Goal: Task Accomplishment & Management: Manage account settings

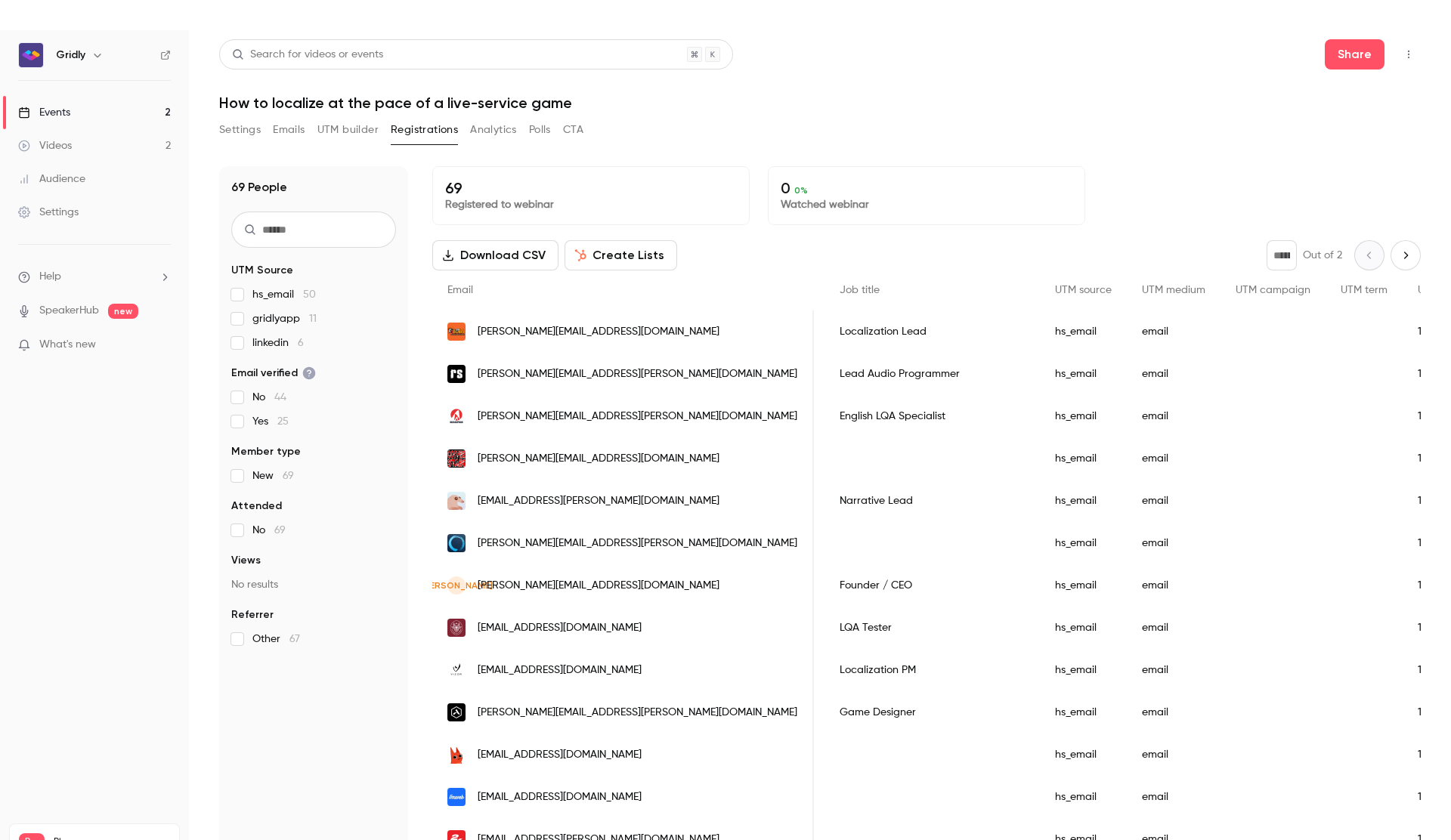
click at [375, 135] on button "UTM builder" at bounding box center [347, 130] width 61 height 24
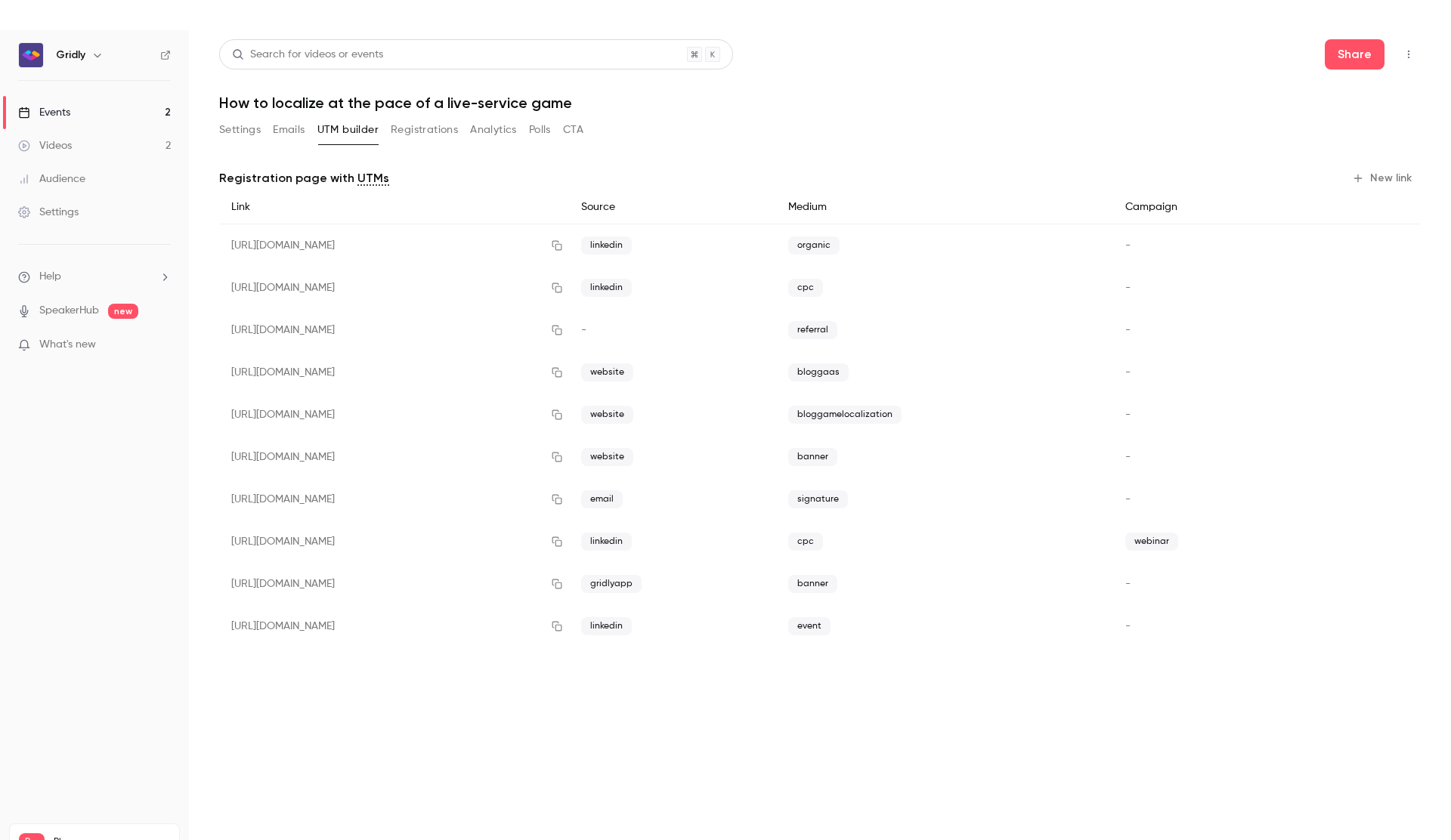
click at [433, 130] on button "Registrations" at bounding box center [424, 130] width 67 height 24
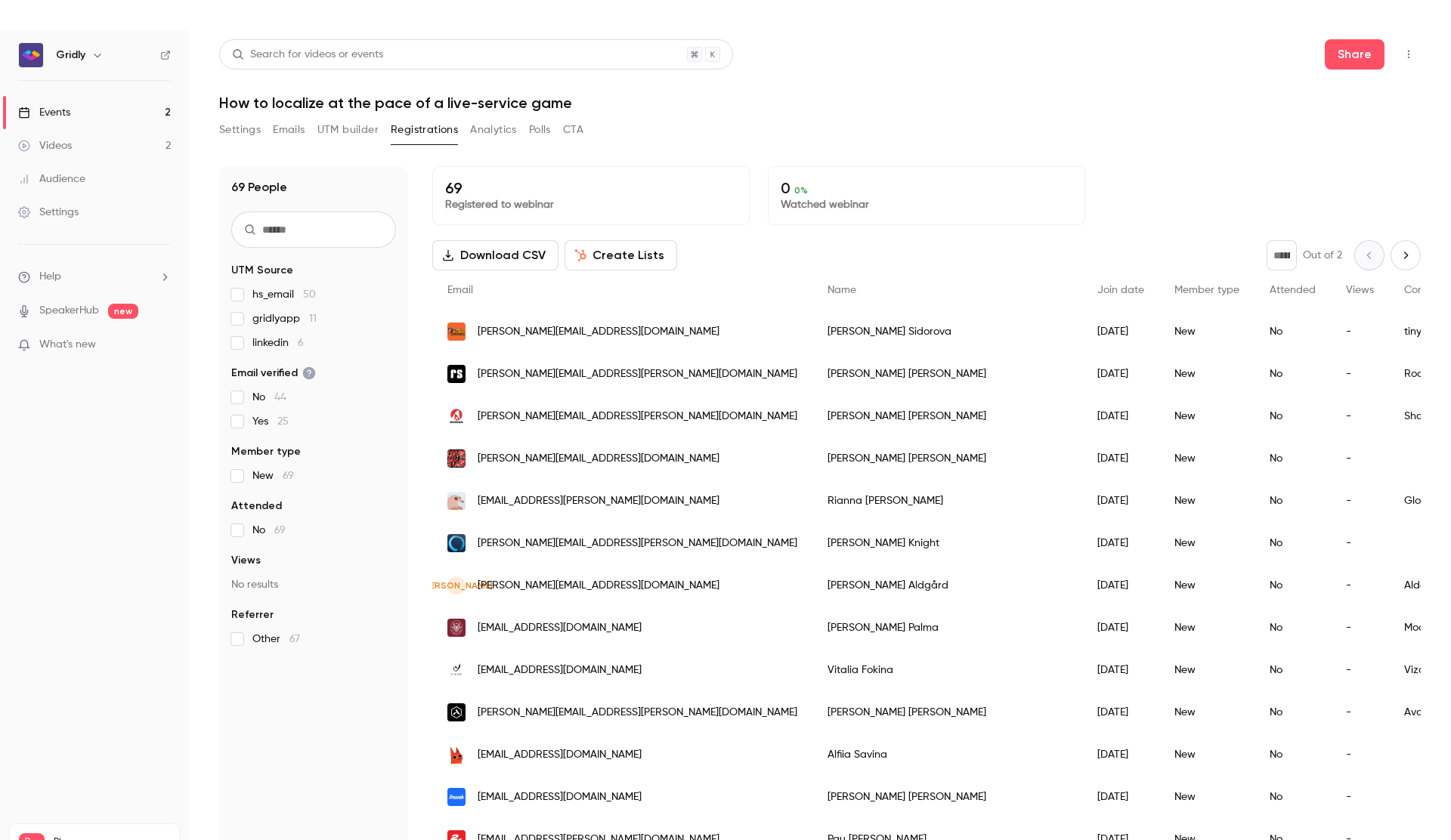
click at [87, 217] on link "Settings" at bounding box center [94, 212] width 189 height 33
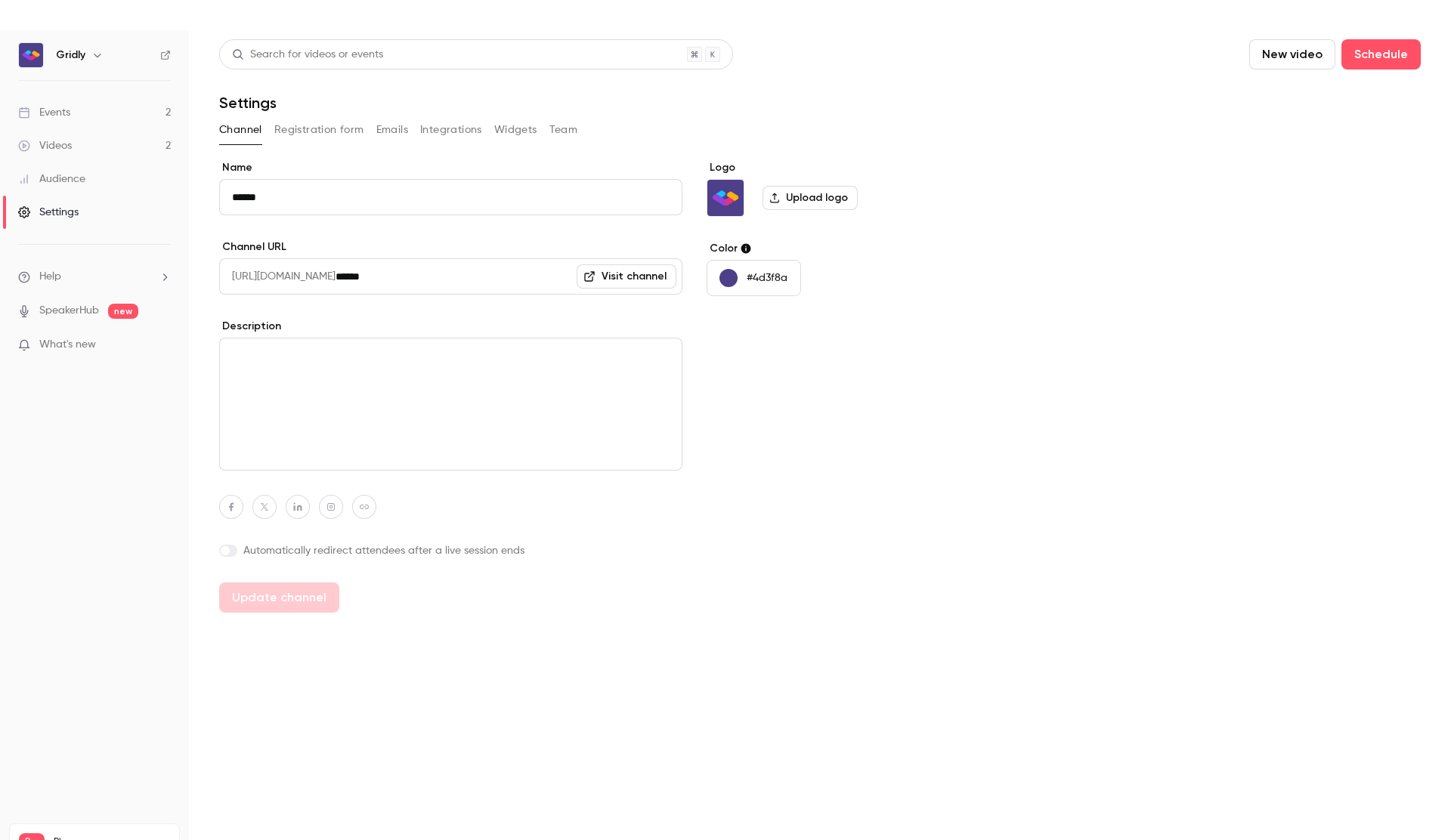
click at [67, 209] on div "Settings" at bounding box center [48, 212] width 60 height 15
click at [389, 126] on button "Emails" at bounding box center [392, 130] width 32 height 24
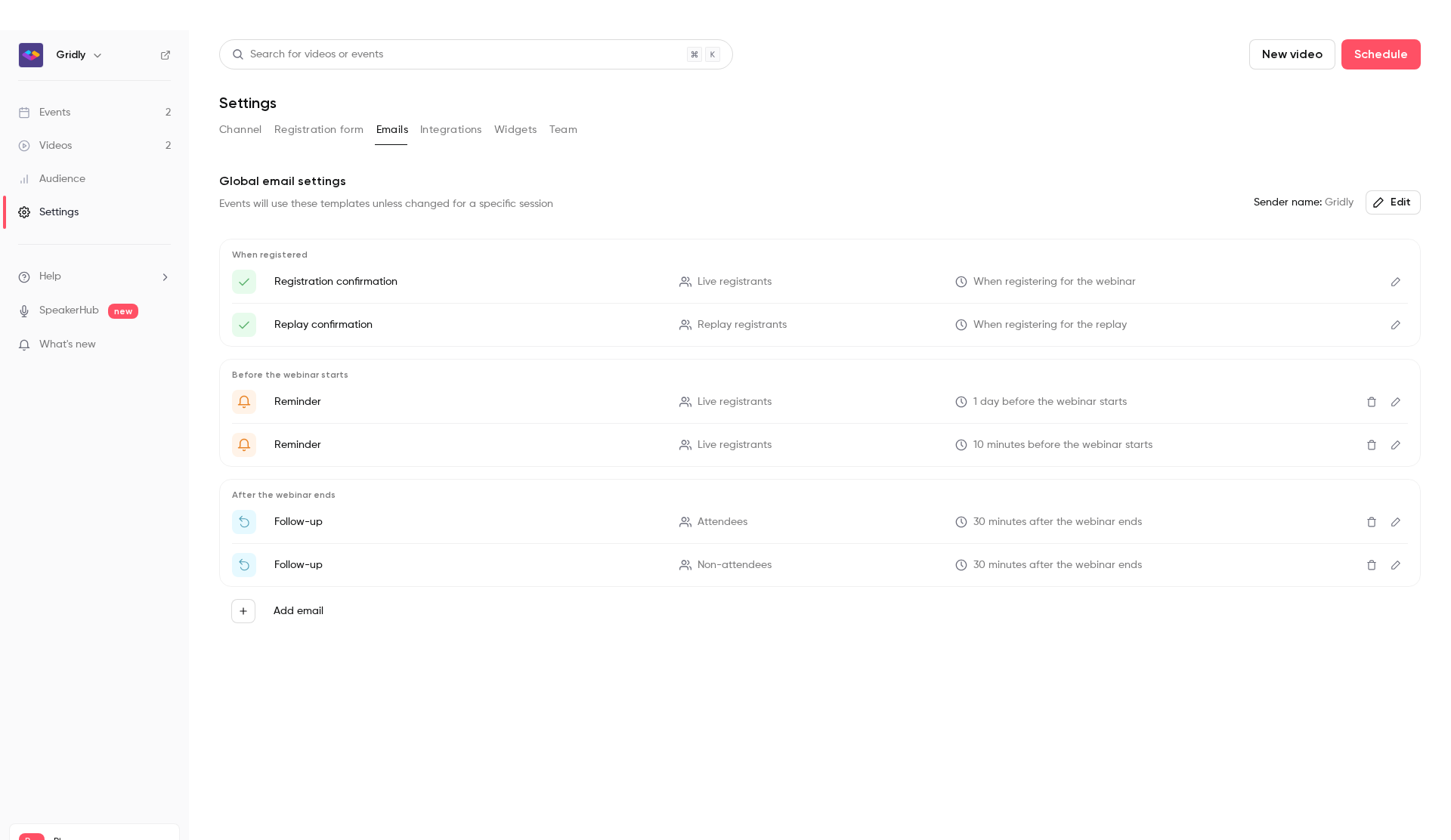
scroll to position [30, 0]
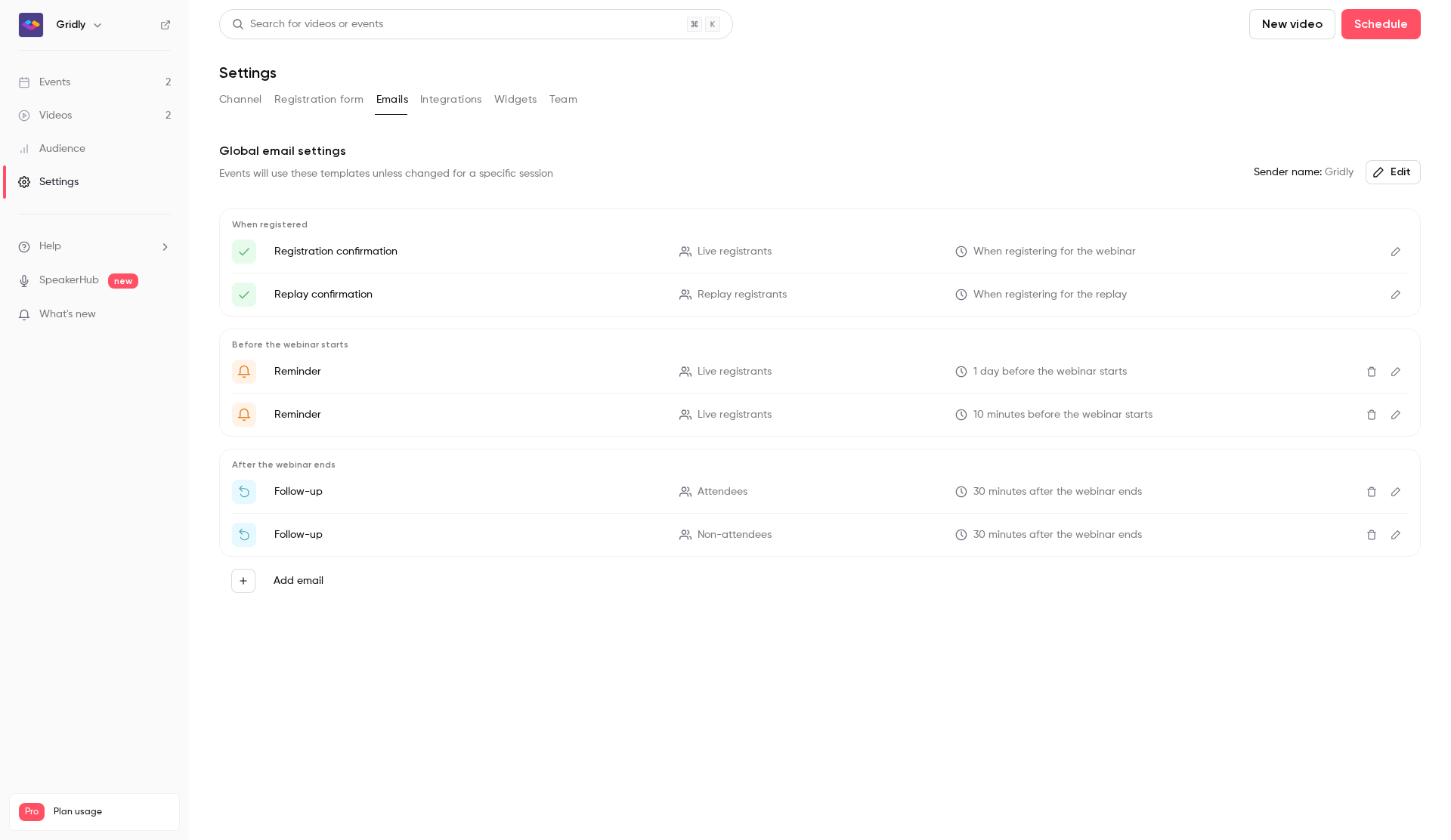
click at [444, 104] on button "Integrations" at bounding box center [451, 100] width 62 height 24
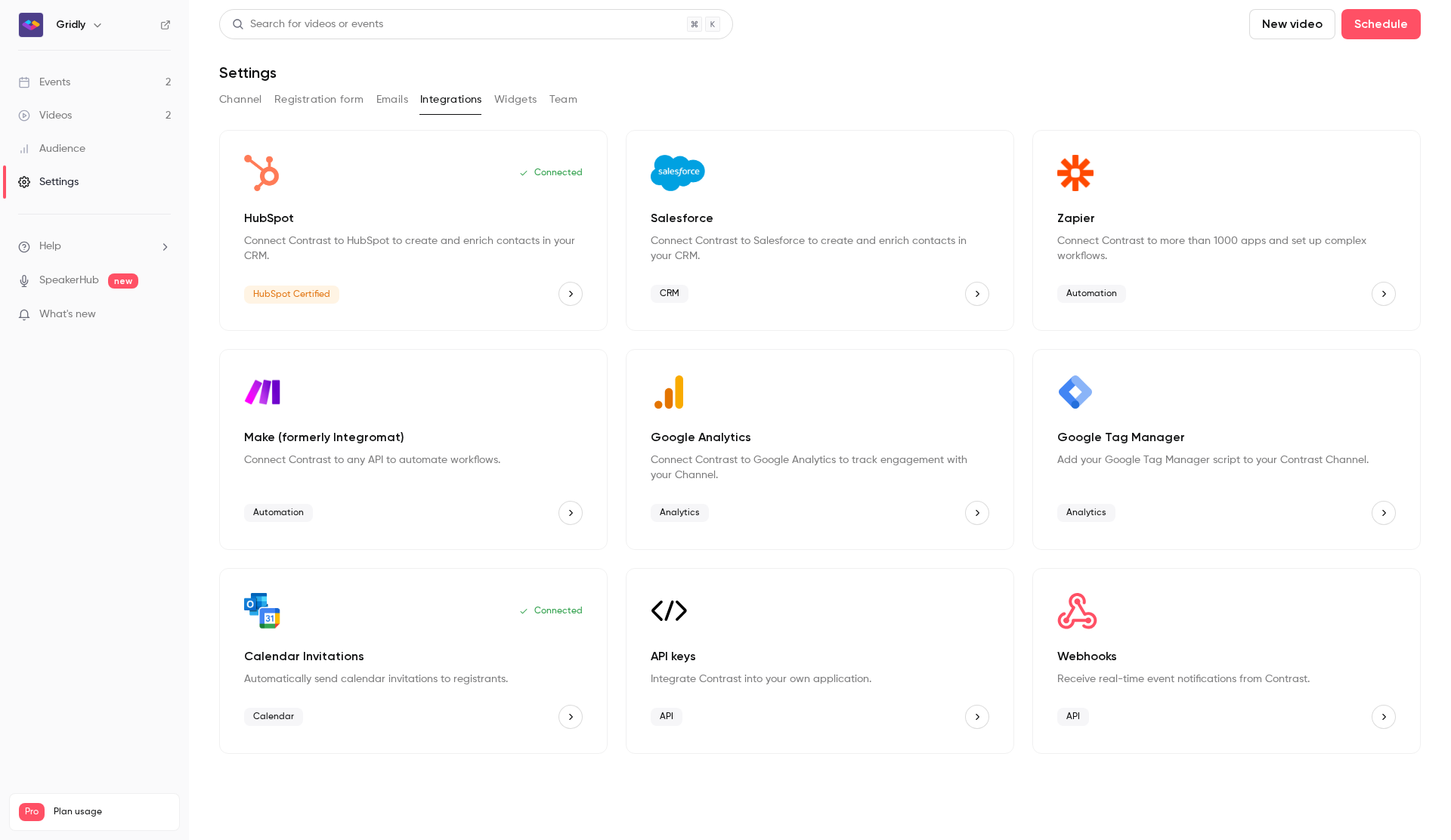
click at [509, 100] on button "Widgets" at bounding box center [515, 100] width 43 height 24
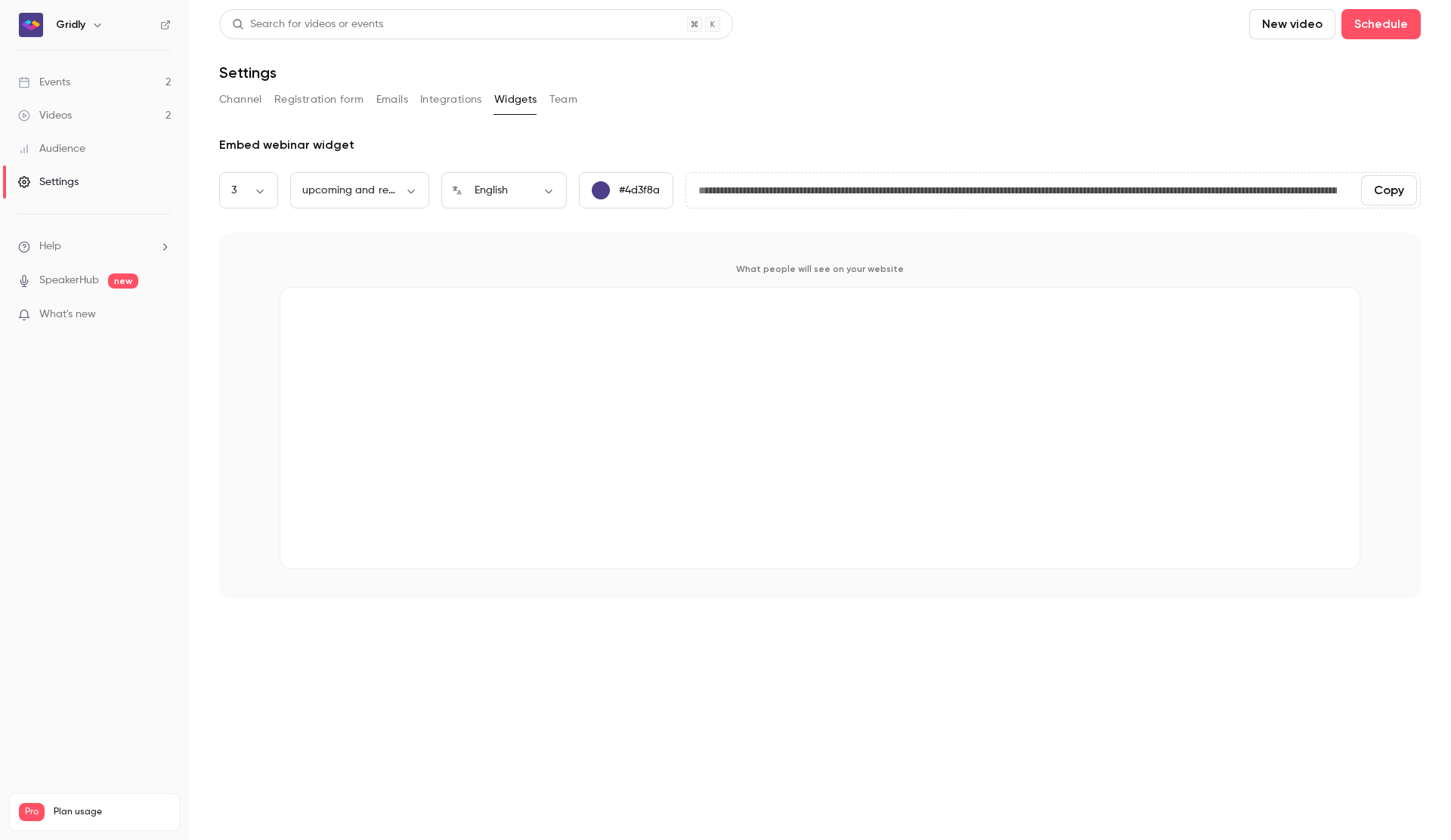
click at [562, 100] on button "Team" at bounding box center [563, 100] width 28 height 24
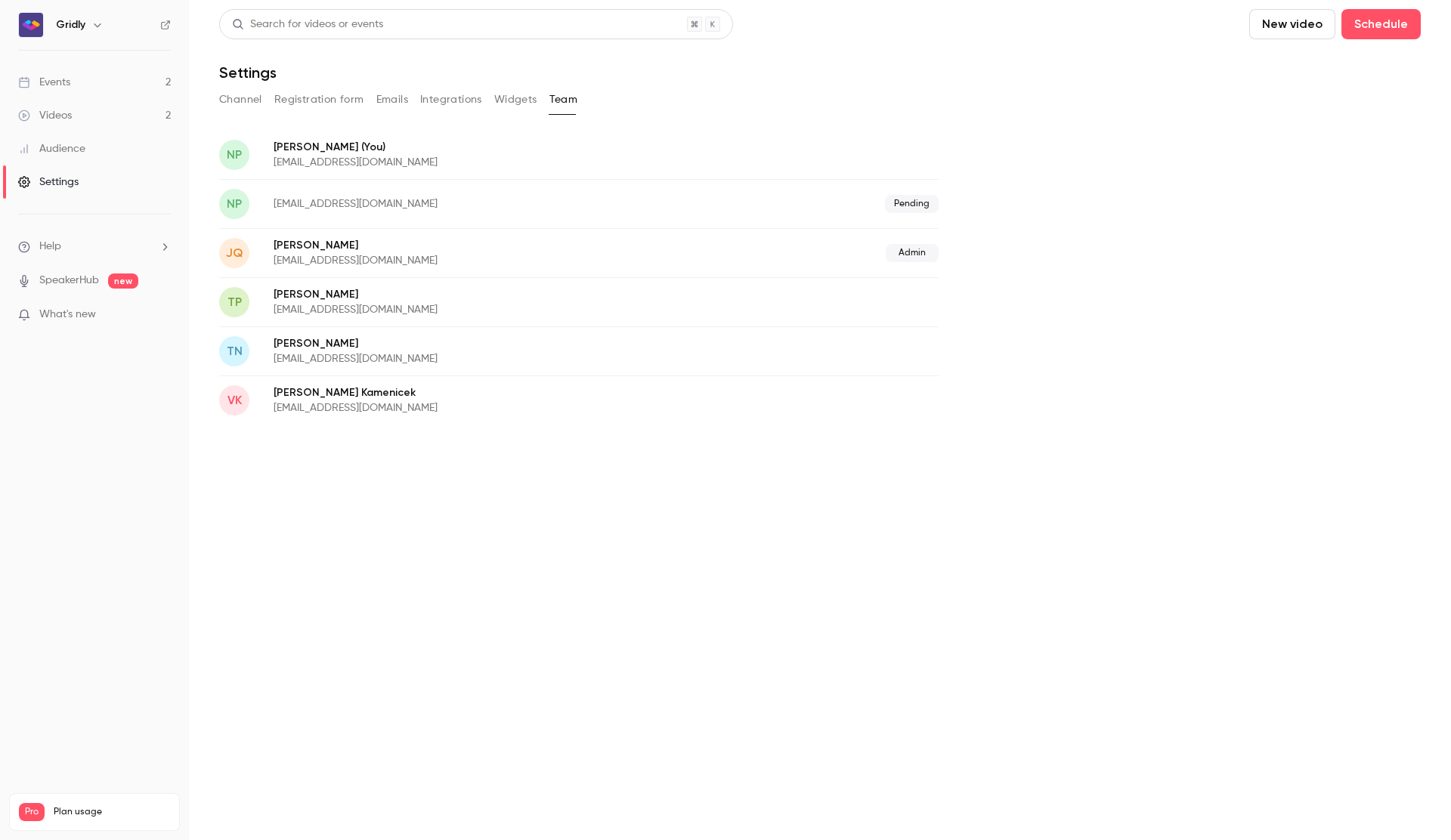
click at [230, 101] on button "Channel" at bounding box center [240, 100] width 43 height 24
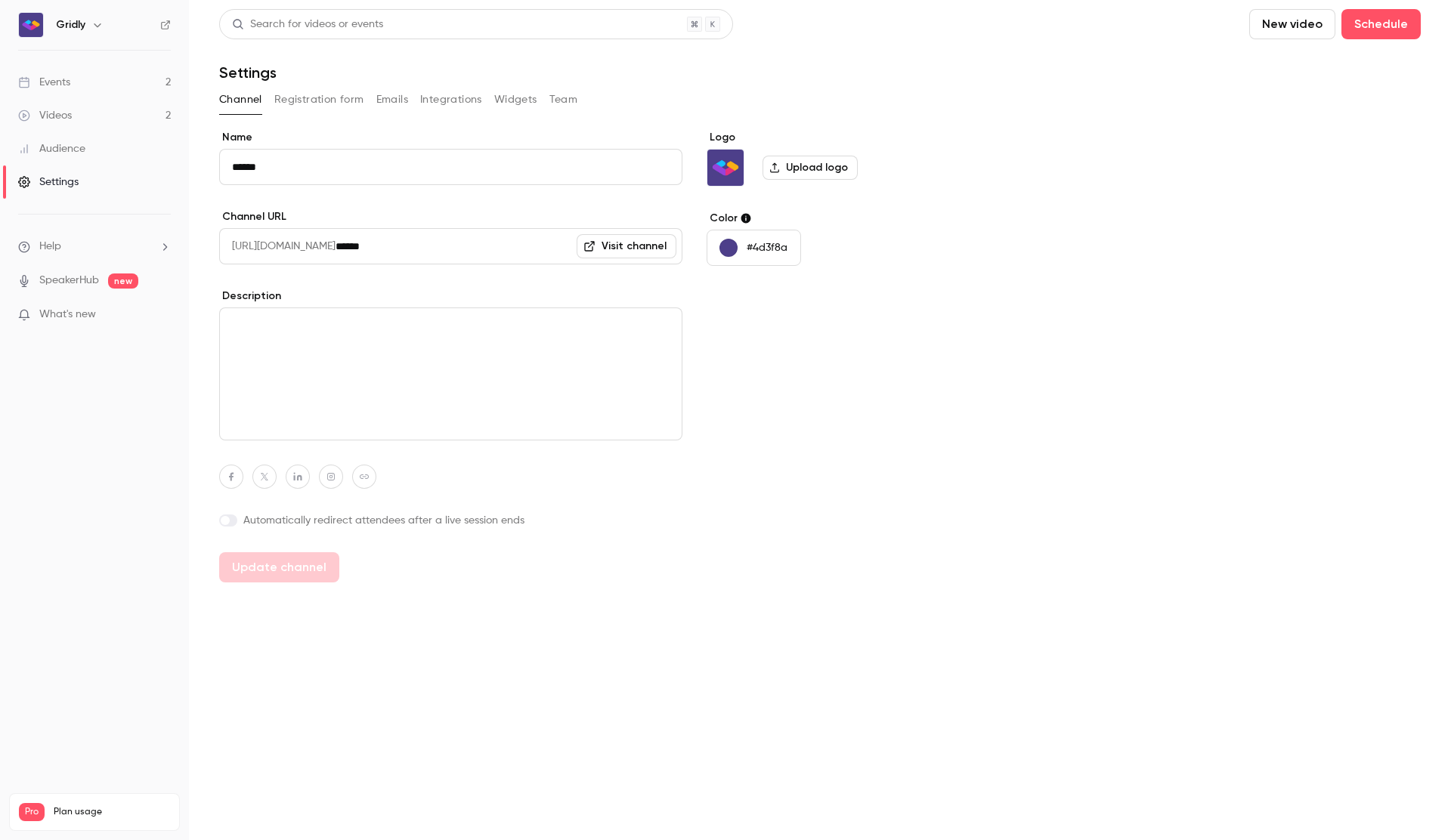
click at [71, 179] on div "Settings" at bounding box center [48, 182] width 60 height 15
click at [73, 151] on div "Audience" at bounding box center [51, 149] width 67 height 15
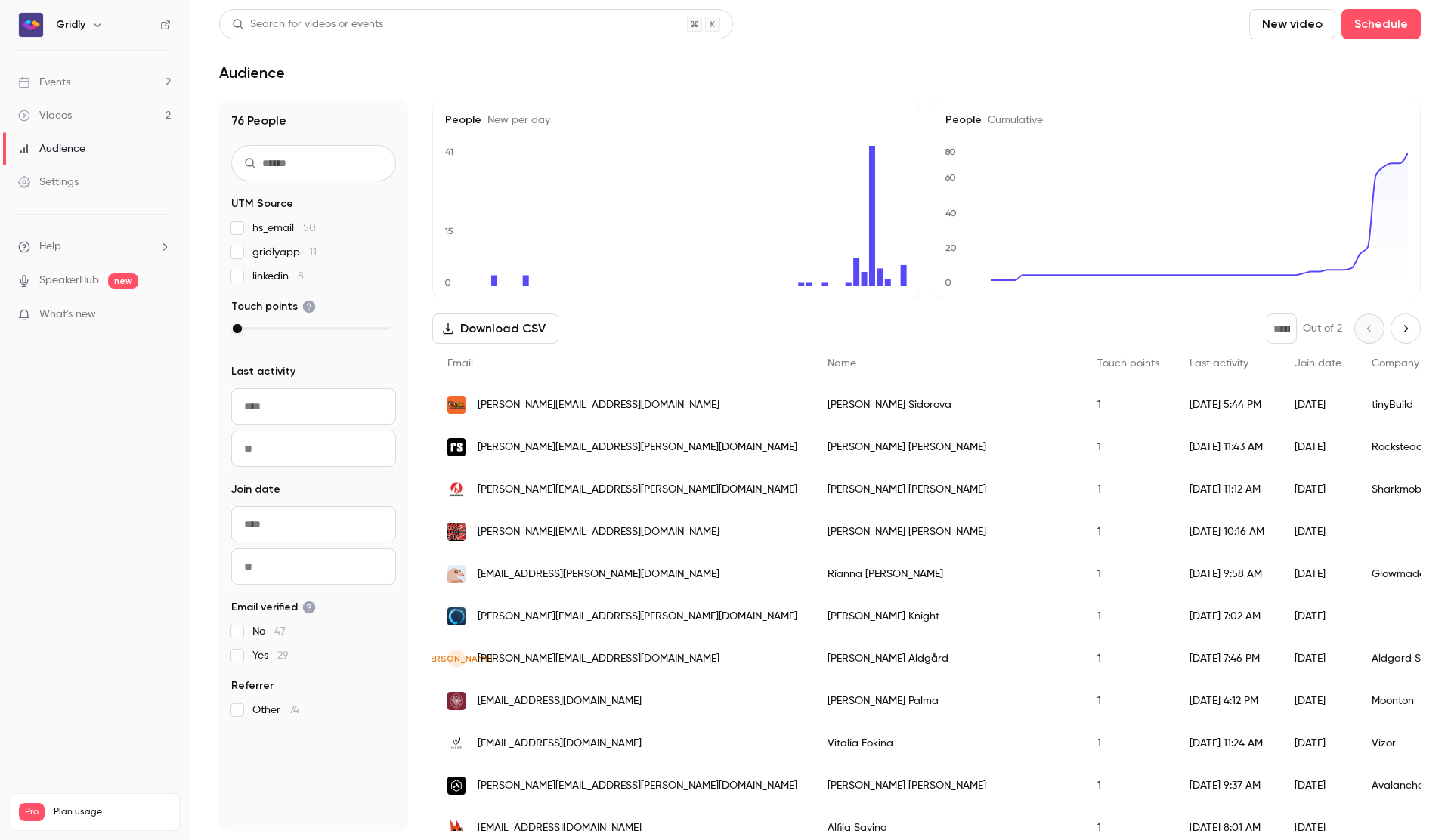
click at [60, 190] on link "Settings" at bounding box center [94, 182] width 189 height 33
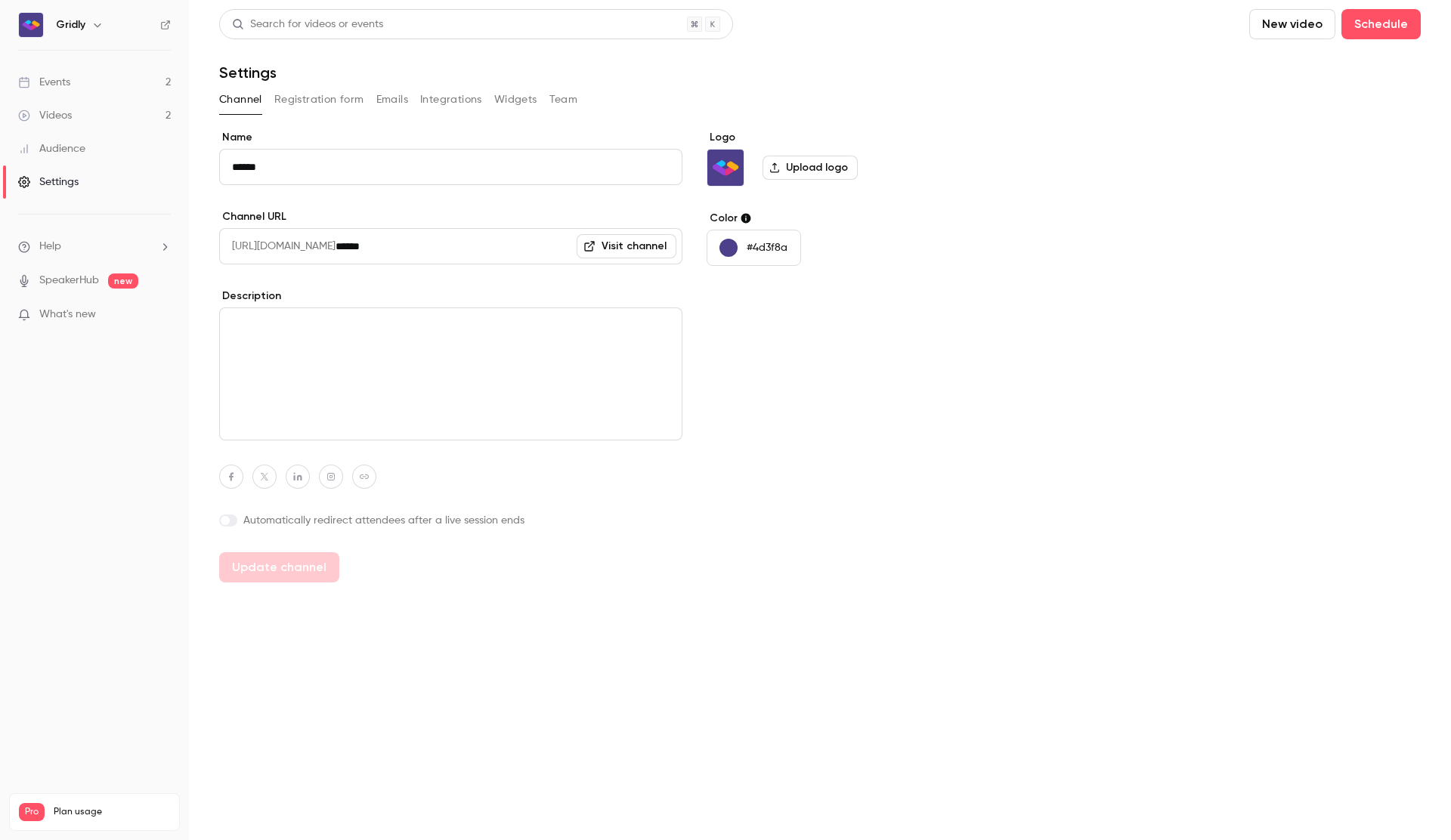
click at [308, 103] on button "Registration form" at bounding box center [319, 100] width 90 height 24
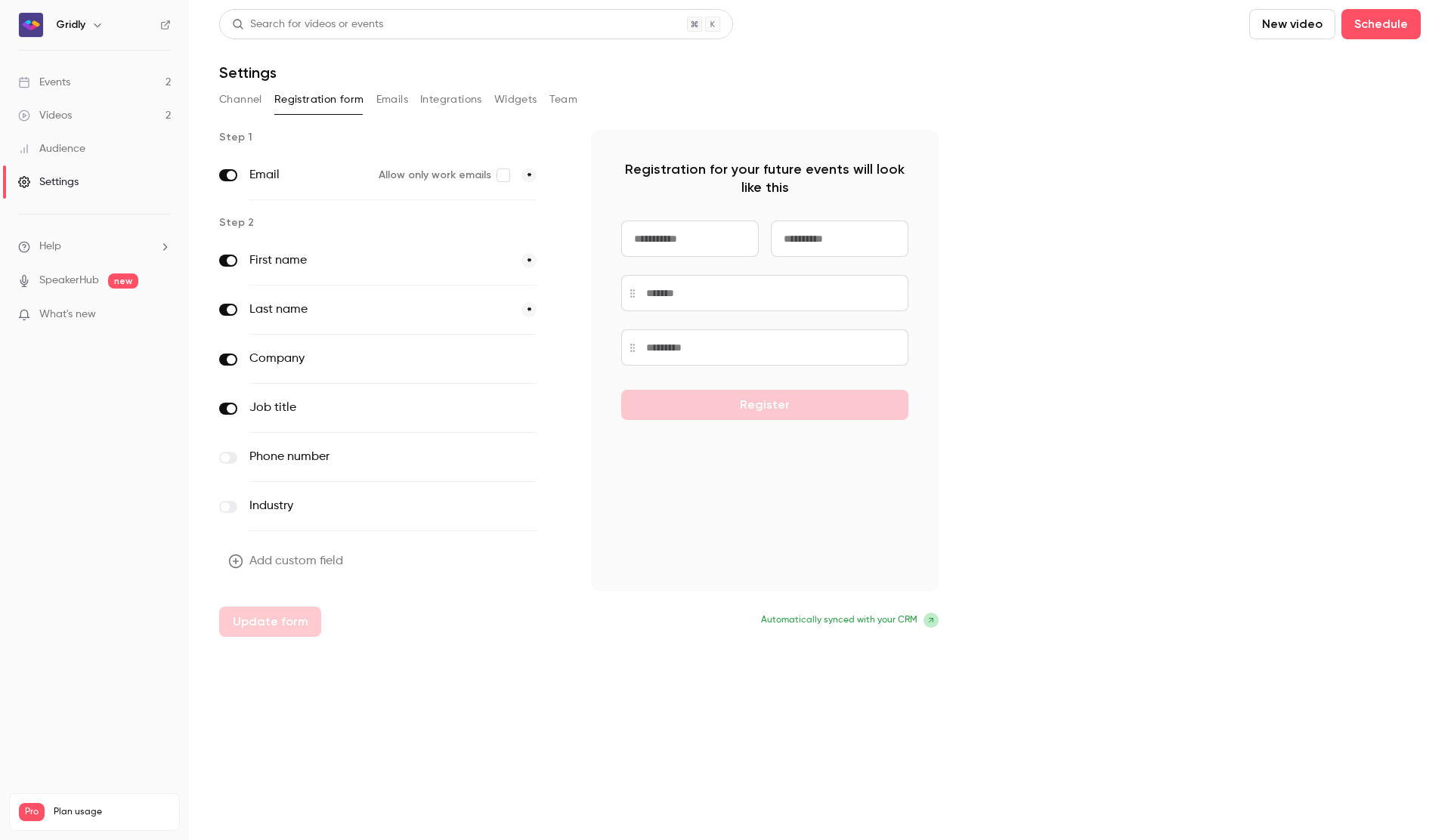
click at [395, 104] on button "Emails" at bounding box center [392, 100] width 32 height 24
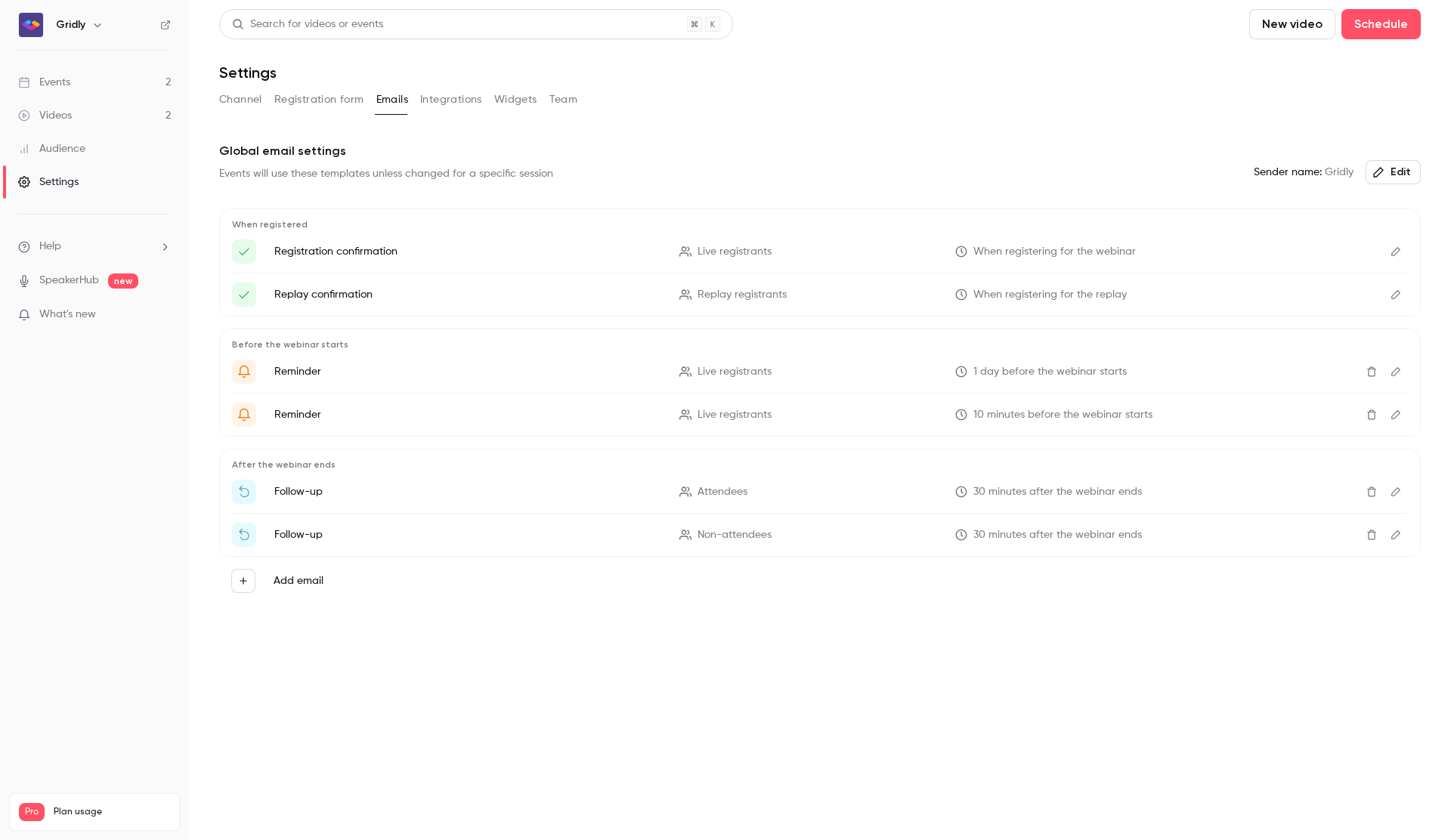
click at [438, 101] on button "Integrations" at bounding box center [451, 100] width 62 height 24
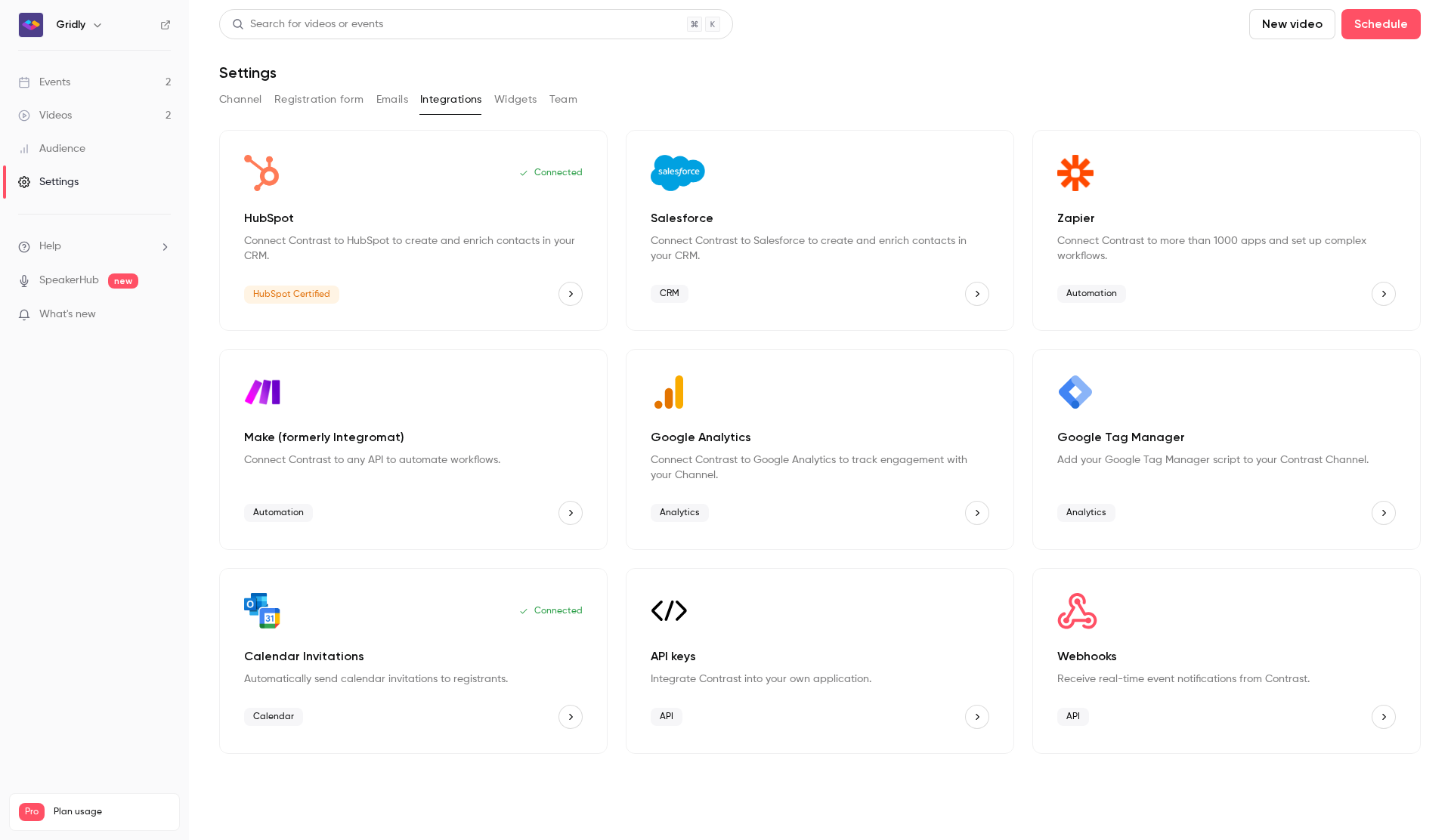
click at [511, 101] on button "Widgets" at bounding box center [515, 100] width 43 height 24
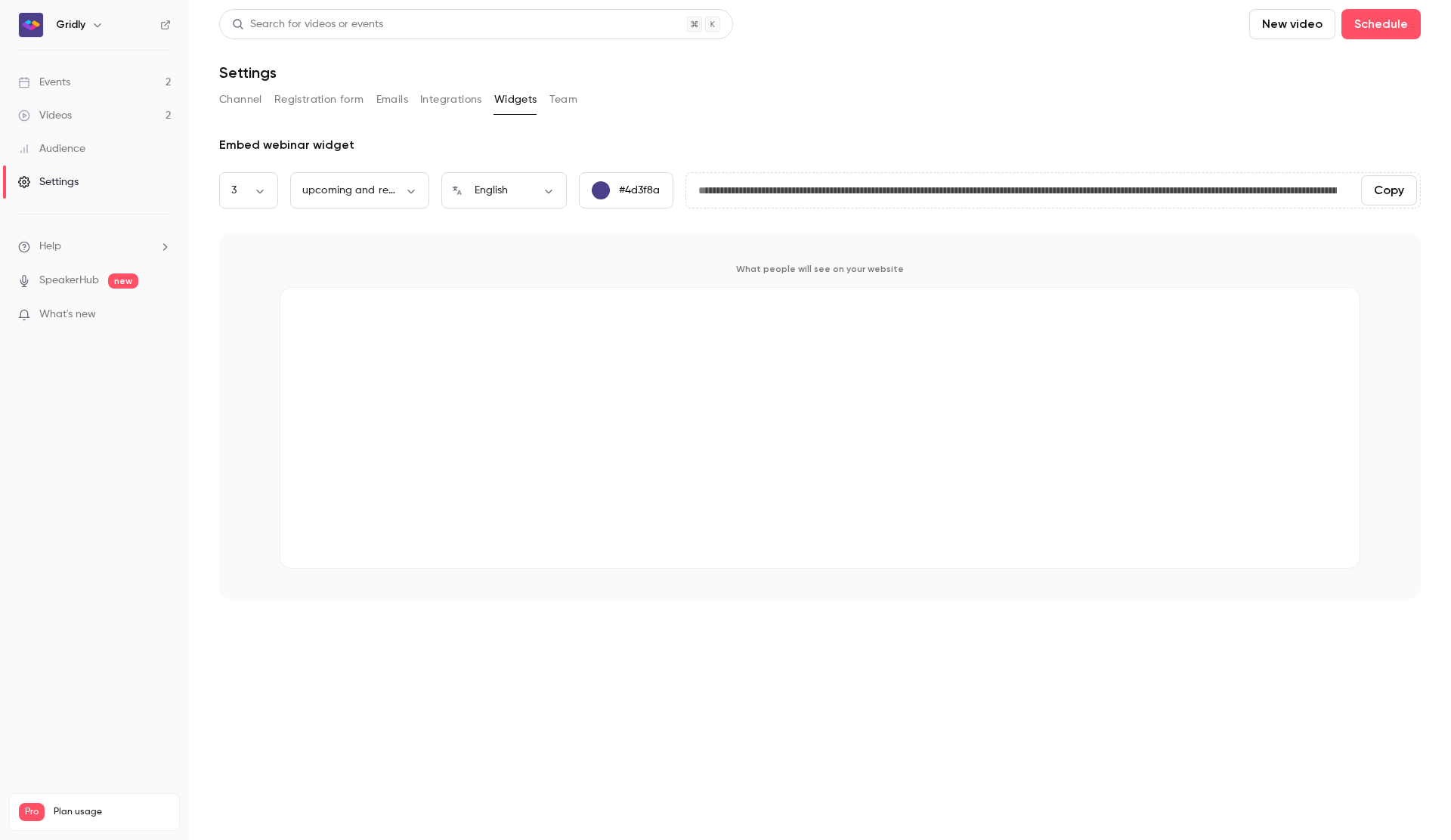
click at [243, 96] on button "Channel" at bounding box center [240, 100] width 43 height 24
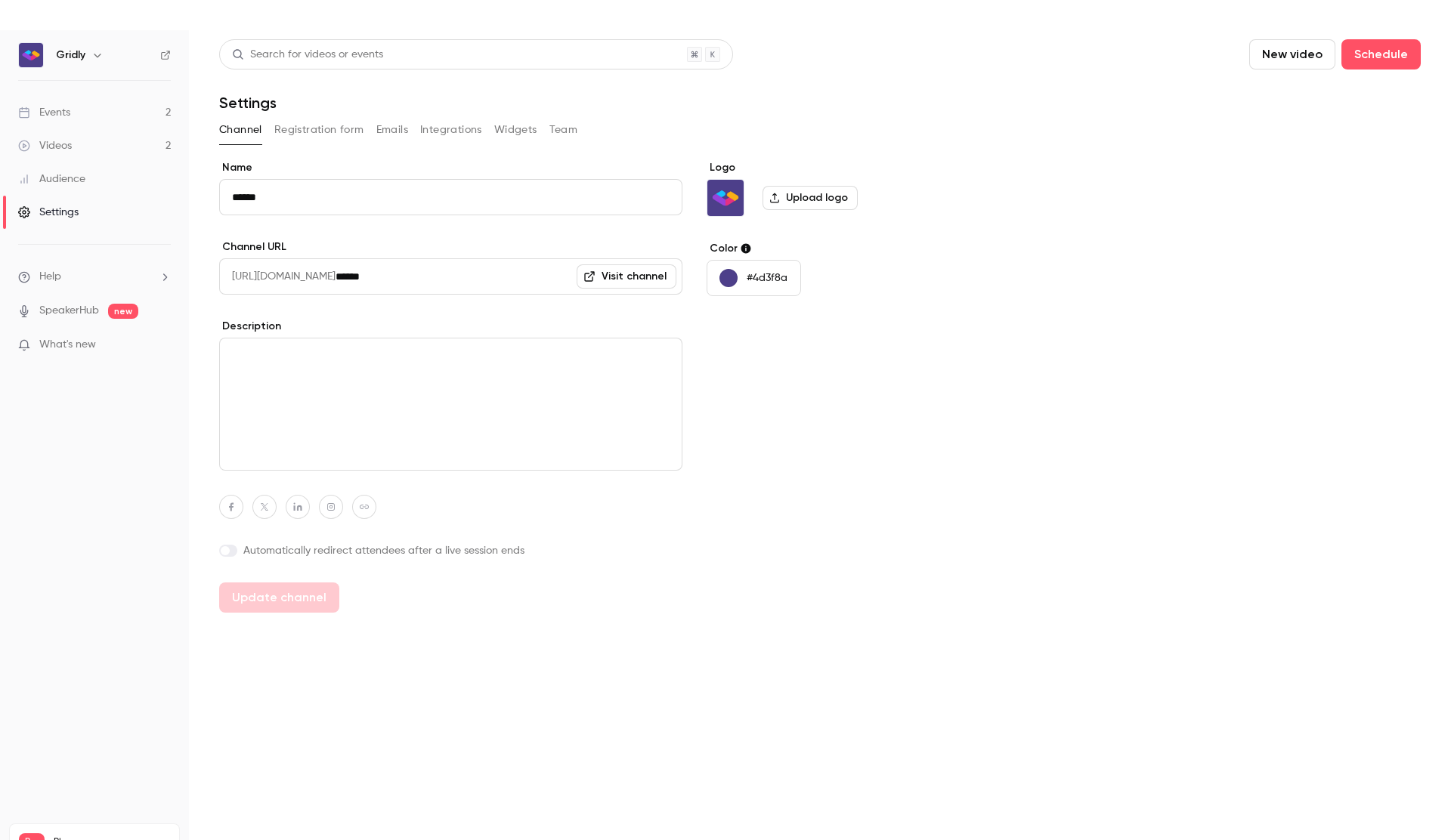
click at [62, 209] on div "Settings" at bounding box center [48, 212] width 60 height 15
click at [68, 113] on div "Events" at bounding box center [44, 112] width 52 height 15
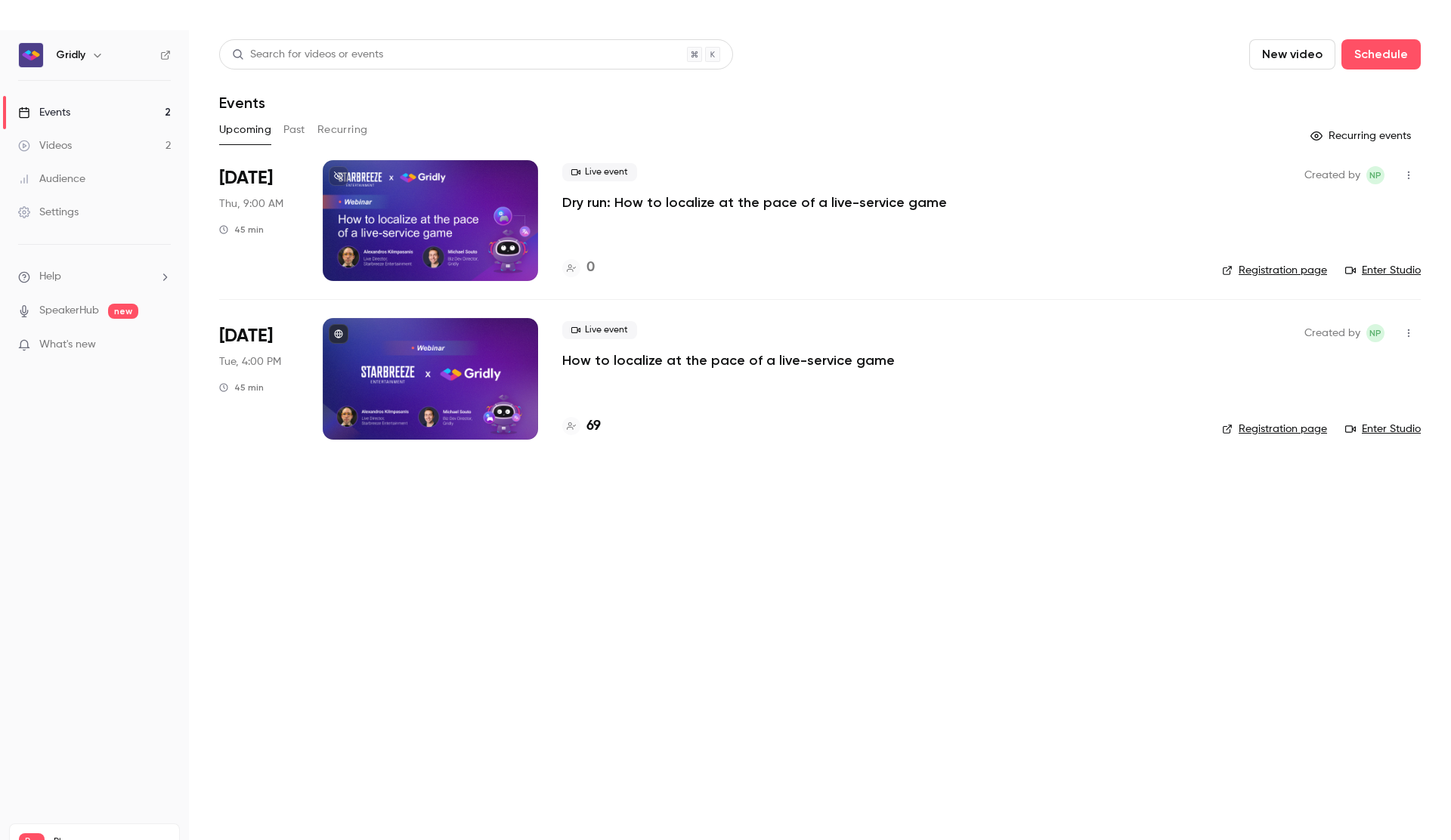
click at [700, 396] on div "Live event How to localize at the pace of a live-service game 69" at bounding box center [880, 378] width 635 height 121
drag, startPoint x: 588, startPoint y: 361, endPoint x: 618, endPoint y: 403, distance: 51.6
click at [588, 361] on p "How to localize at the pace of a live-service game" at bounding box center [729, 360] width 333 height 18
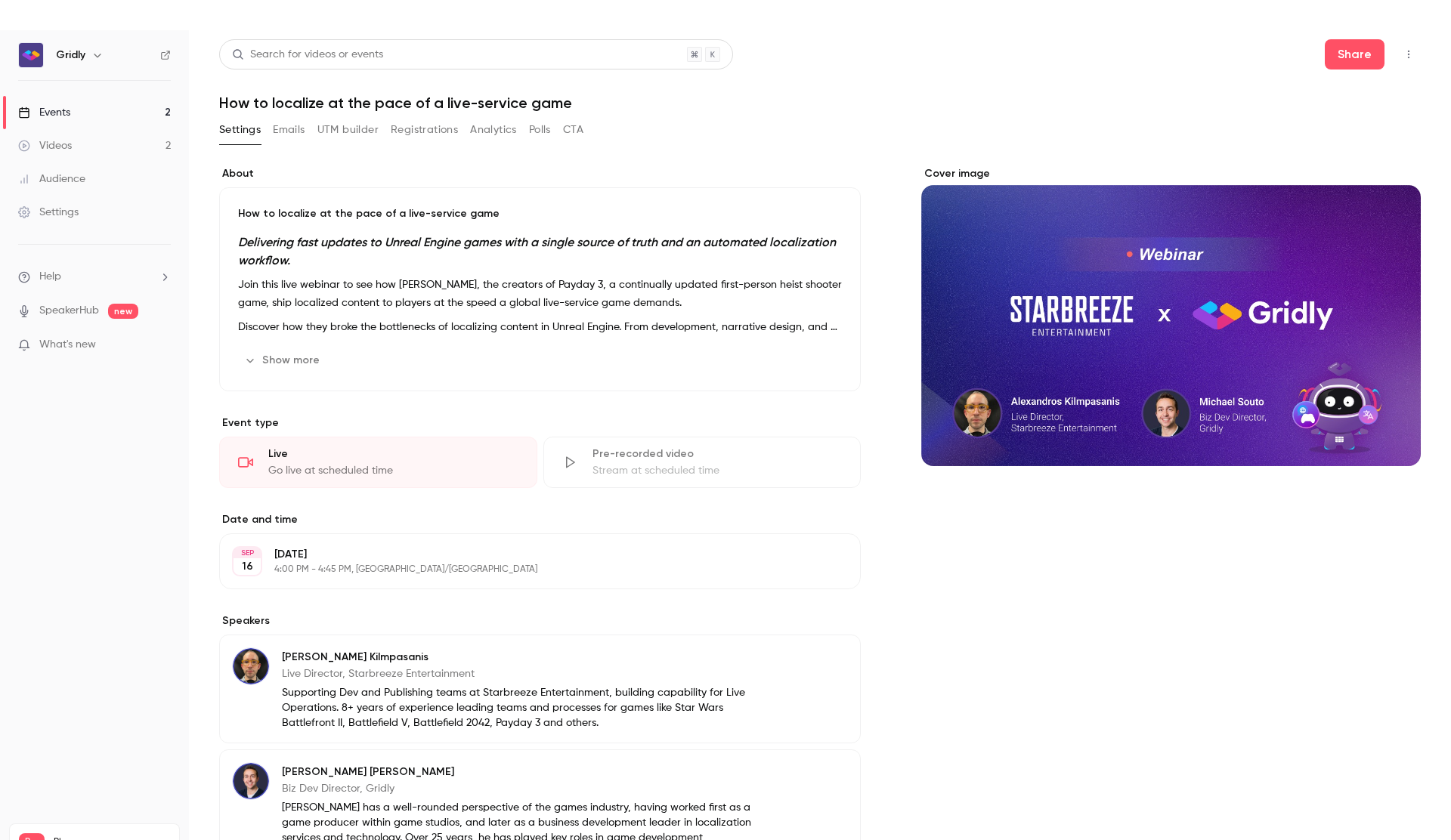
click at [429, 130] on button "Registrations" at bounding box center [424, 130] width 67 height 24
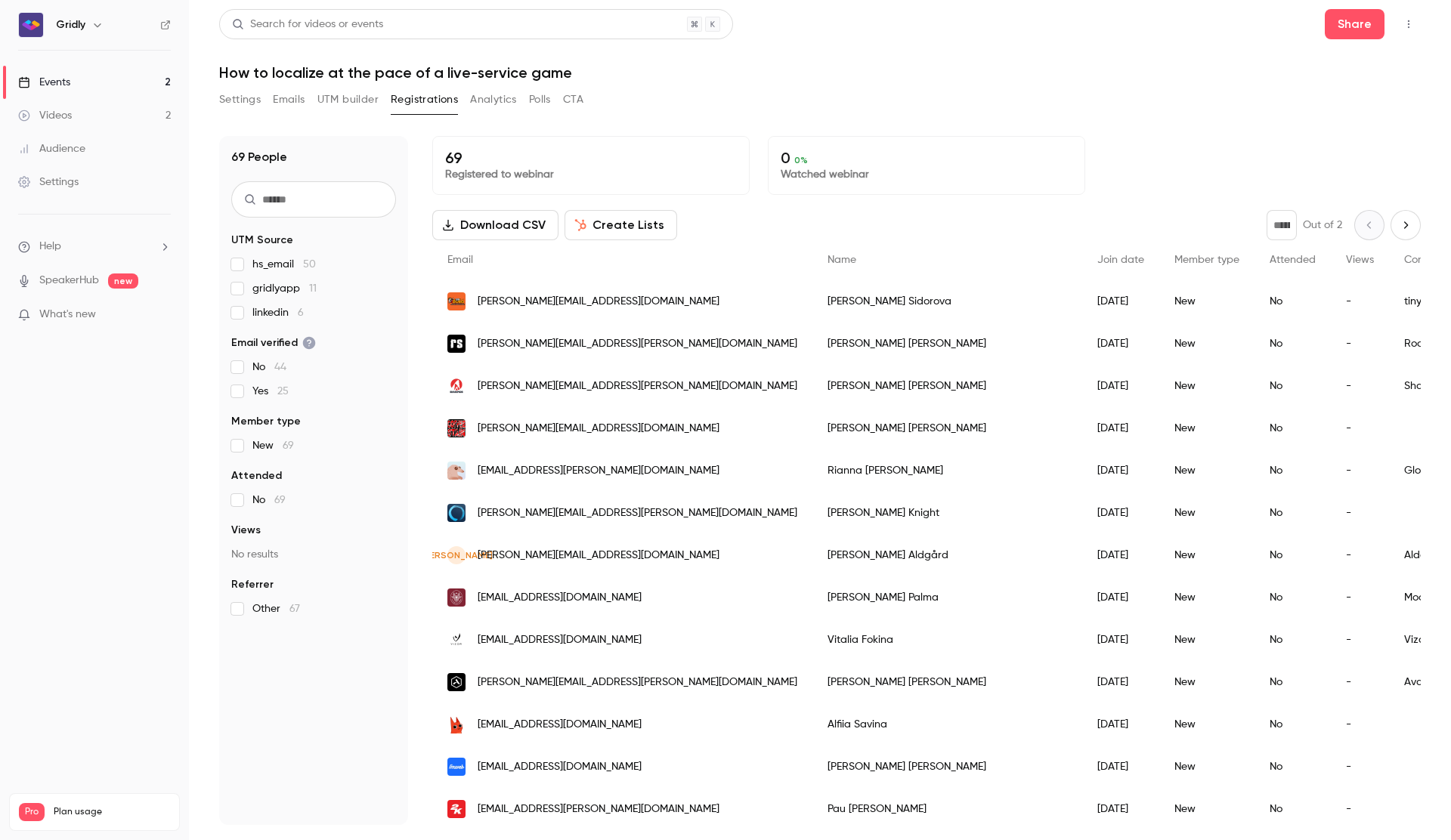
click at [1411, 225] on icon "Next page" at bounding box center [1405, 225] width 16 height 12
type input "*"
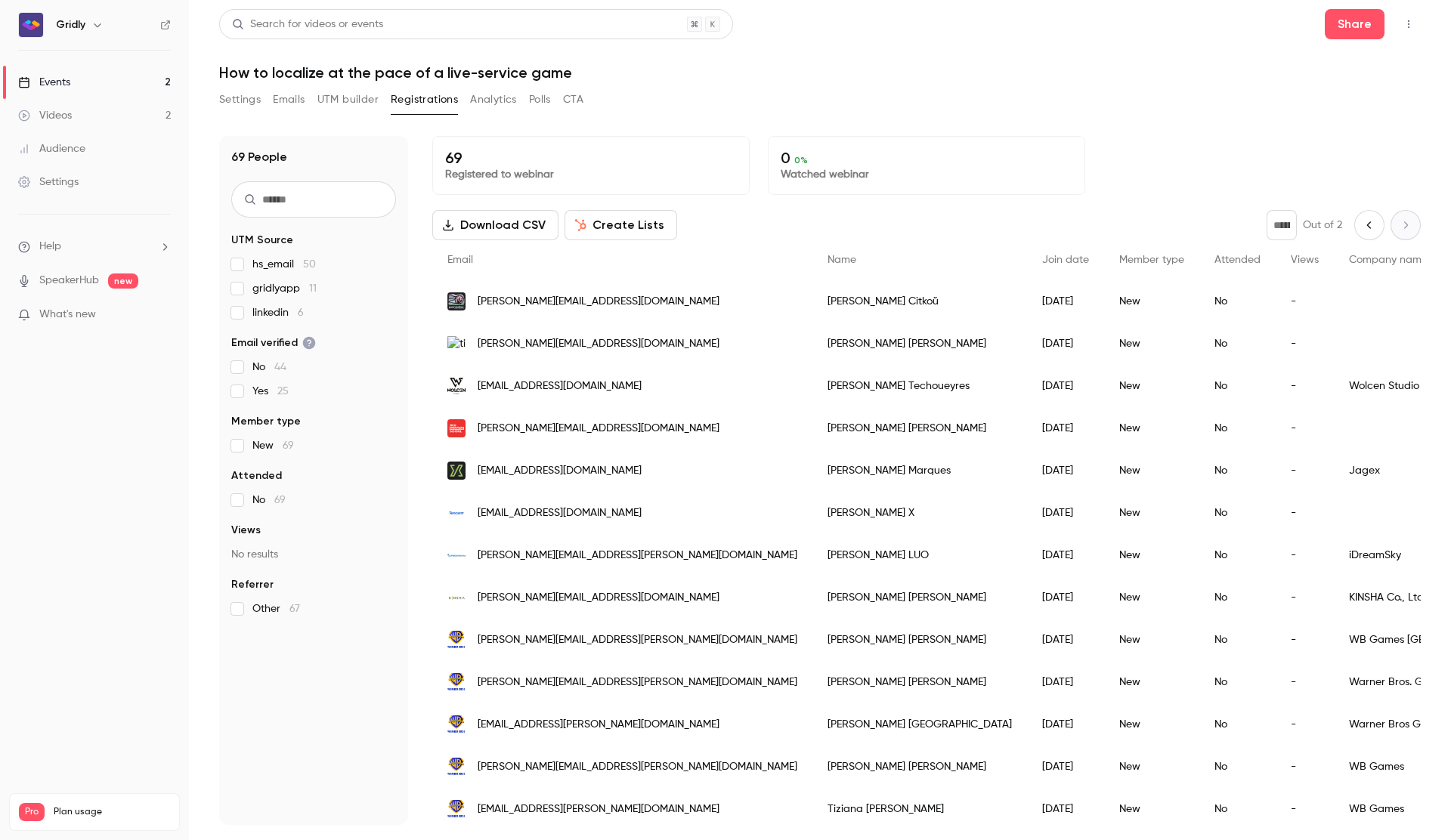
scroll to position [259, 0]
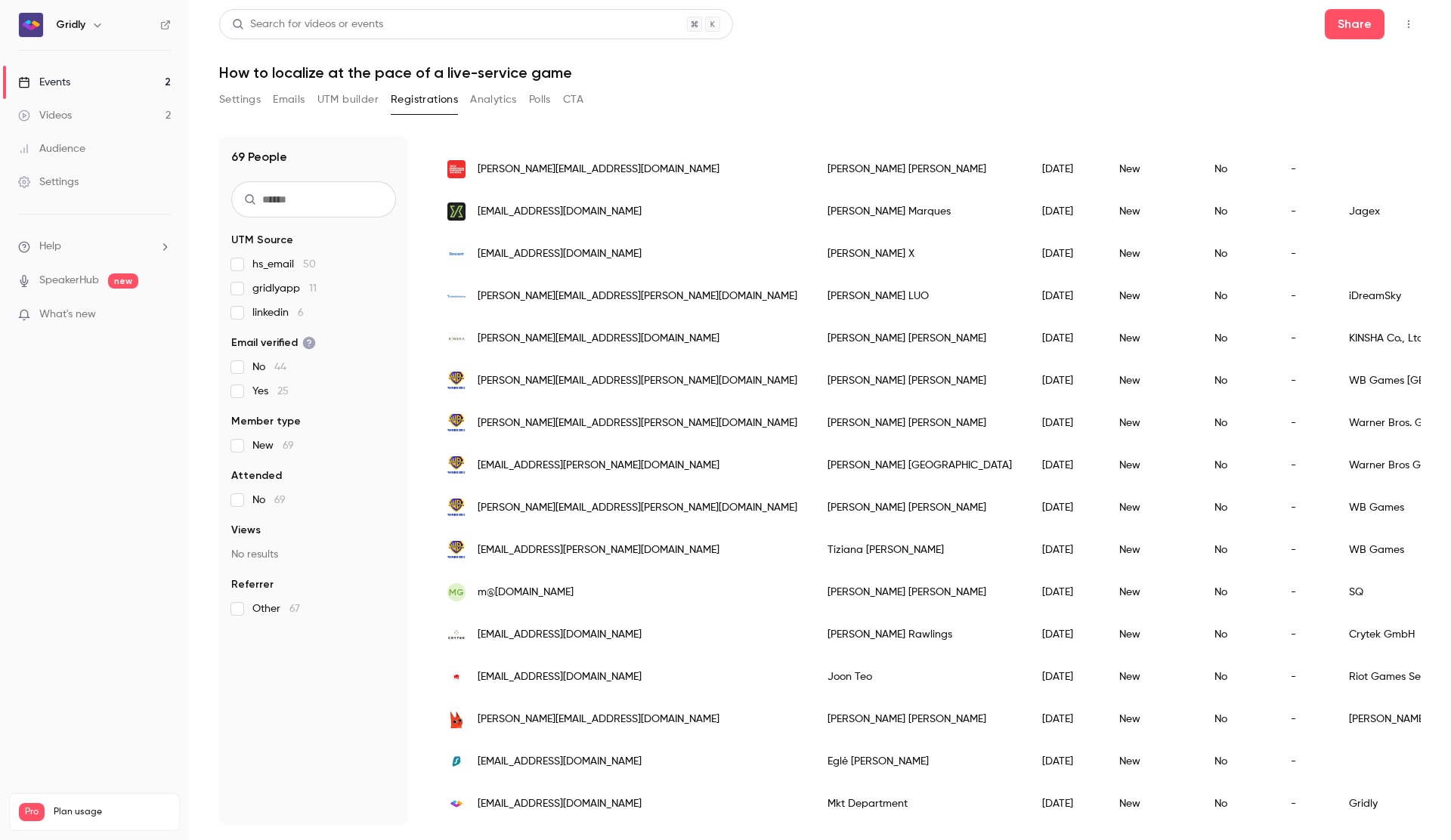
click at [555, 809] on span "[EMAIL_ADDRESS][DOMAIN_NAME]" at bounding box center [559, 804] width 164 height 16
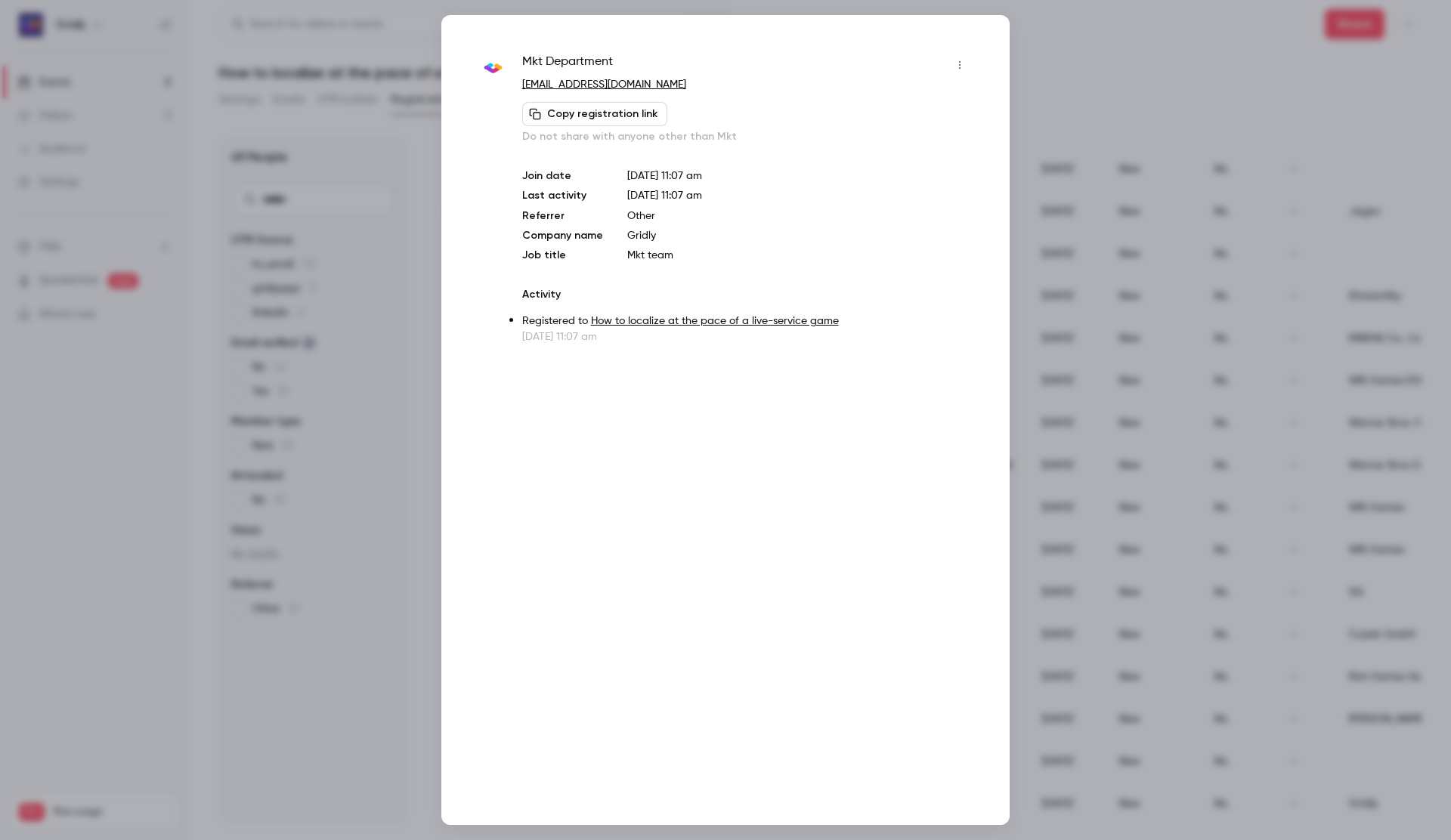
click at [637, 118] on button "Copy registration link" at bounding box center [594, 114] width 145 height 24
click at [1189, 105] on div at bounding box center [726, 420] width 1451 height 840
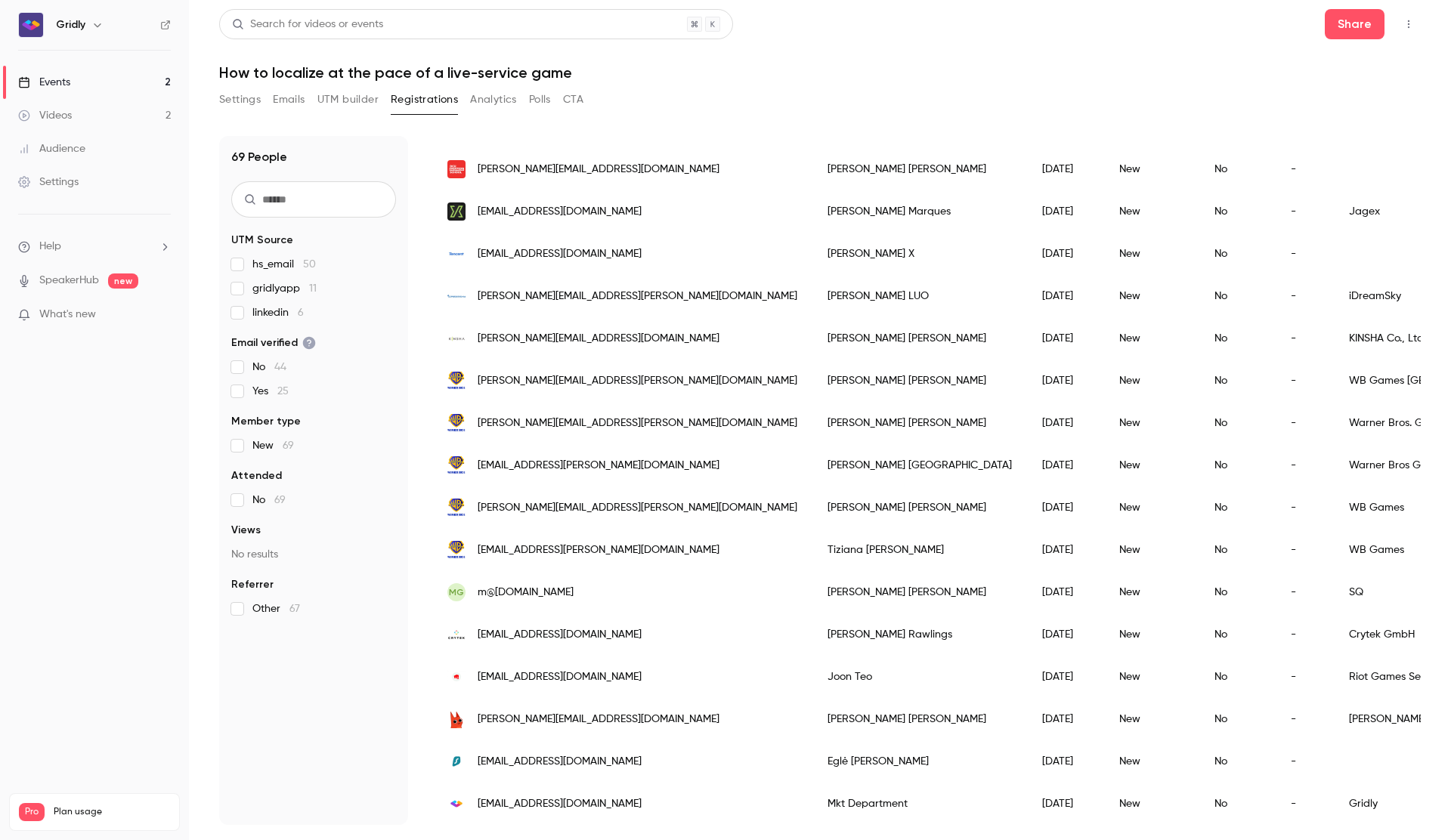
click at [587, 765] on span "[EMAIL_ADDRESS][DOMAIN_NAME]" at bounding box center [559, 762] width 164 height 16
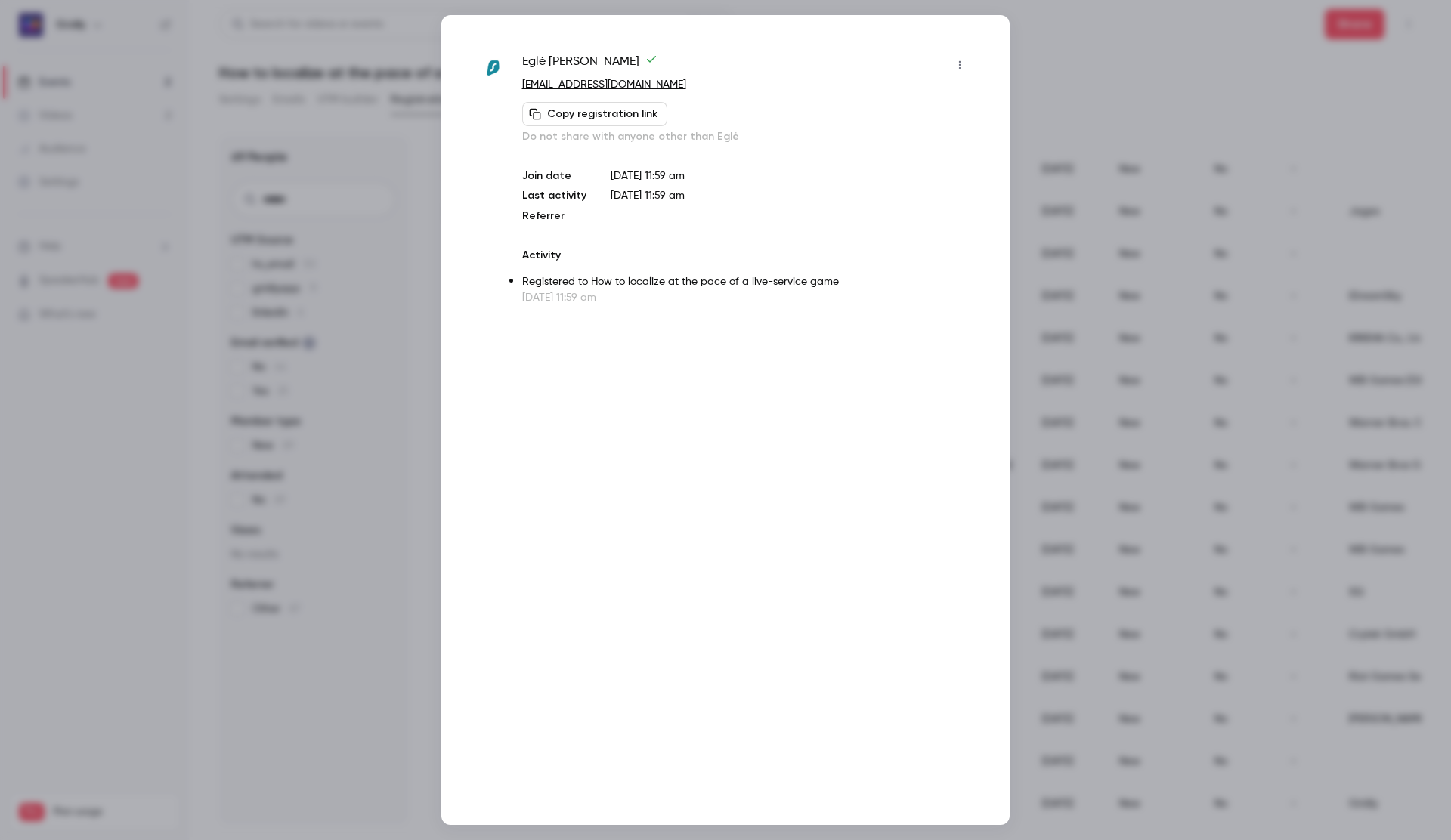
click at [593, 118] on button "Copy registration link" at bounding box center [594, 114] width 145 height 24
click at [1106, 84] on div at bounding box center [726, 420] width 1451 height 840
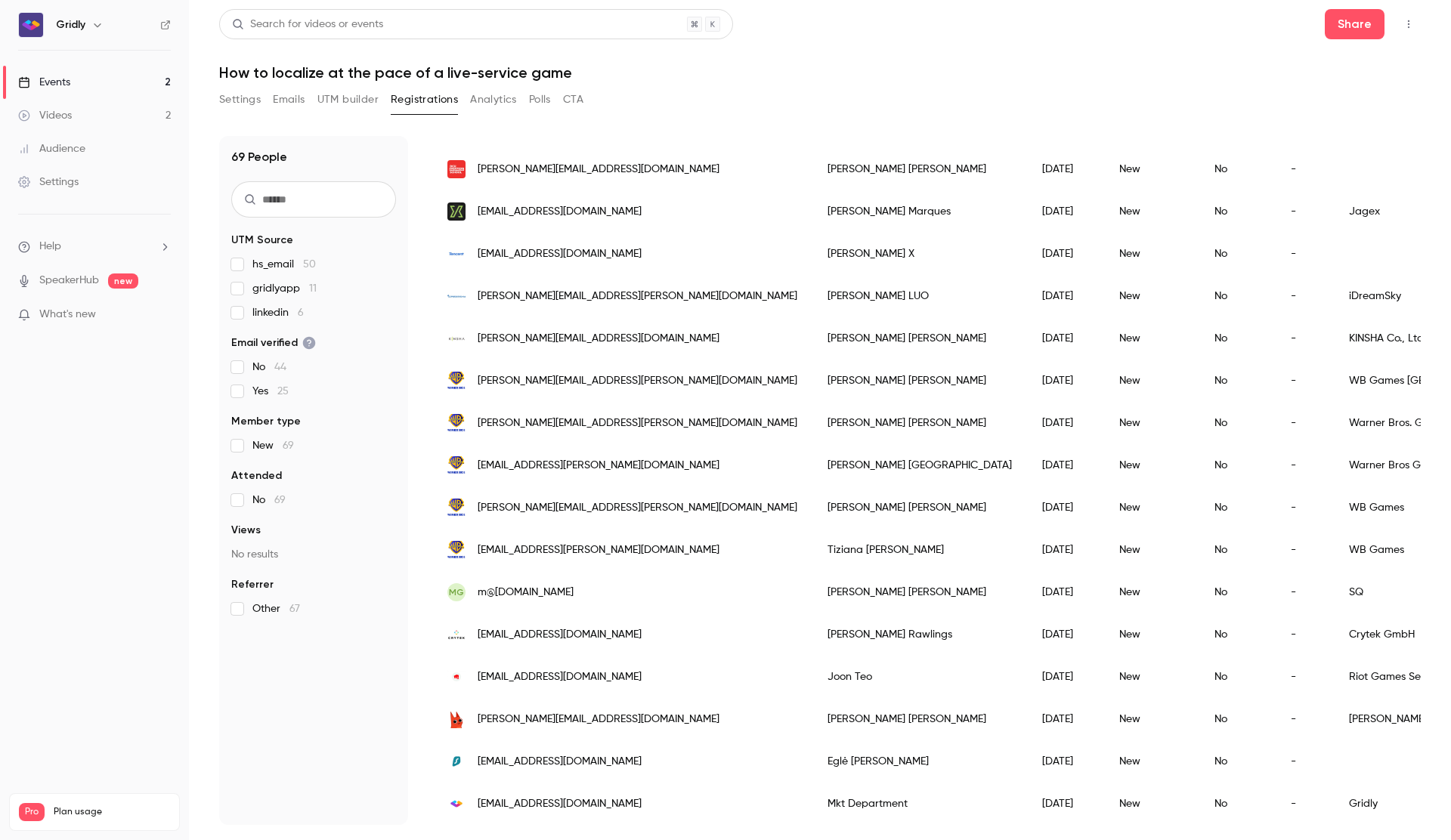
click at [812, 803] on div "Mkt Department" at bounding box center [919, 804] width 214 height 42
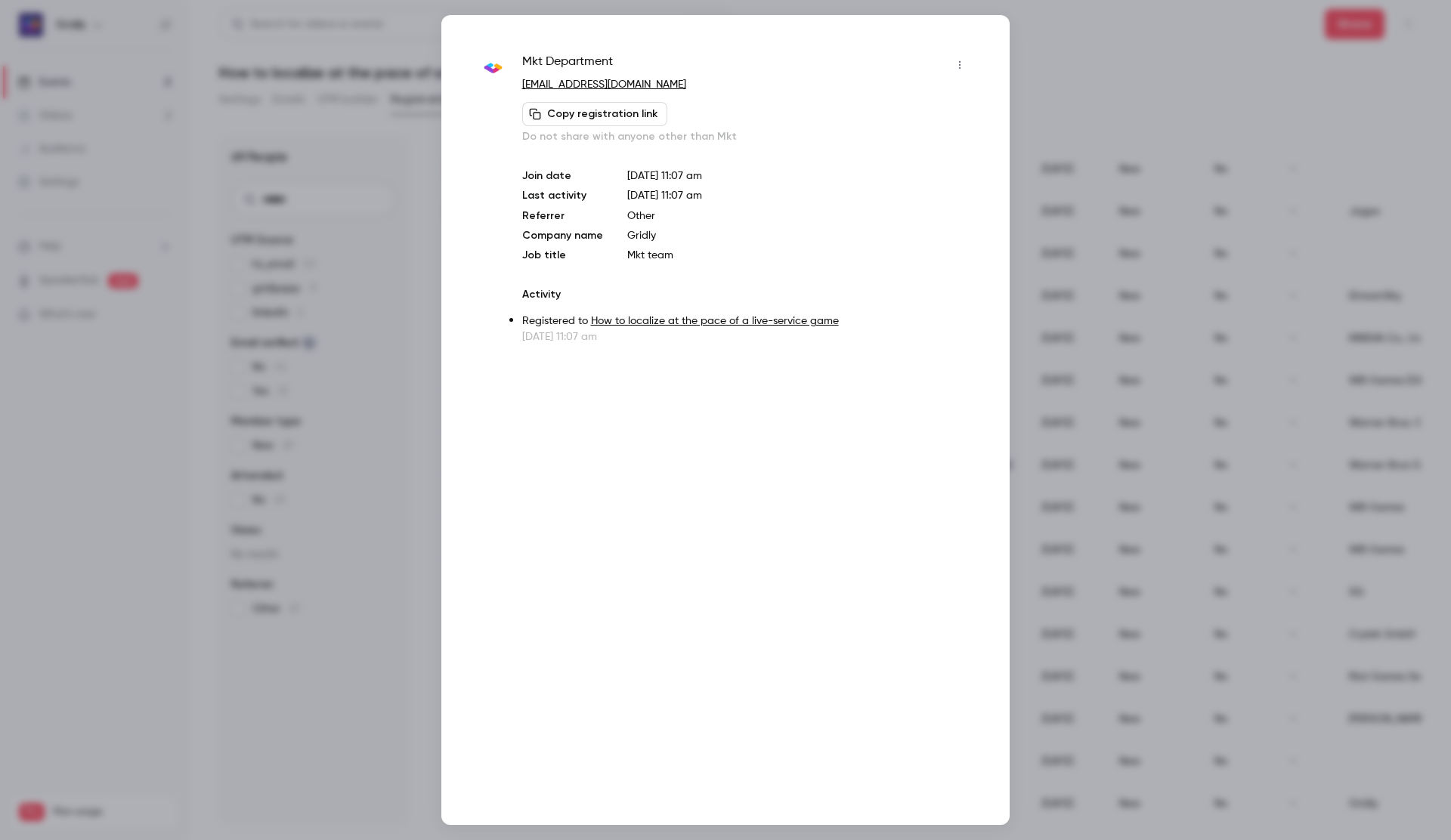
click at [967, 68] on button "button" at bounding box center [959, 65] width 24 height 24
click at [1157, 82] on div at bounding box center [726, 420] width 1451 height 840
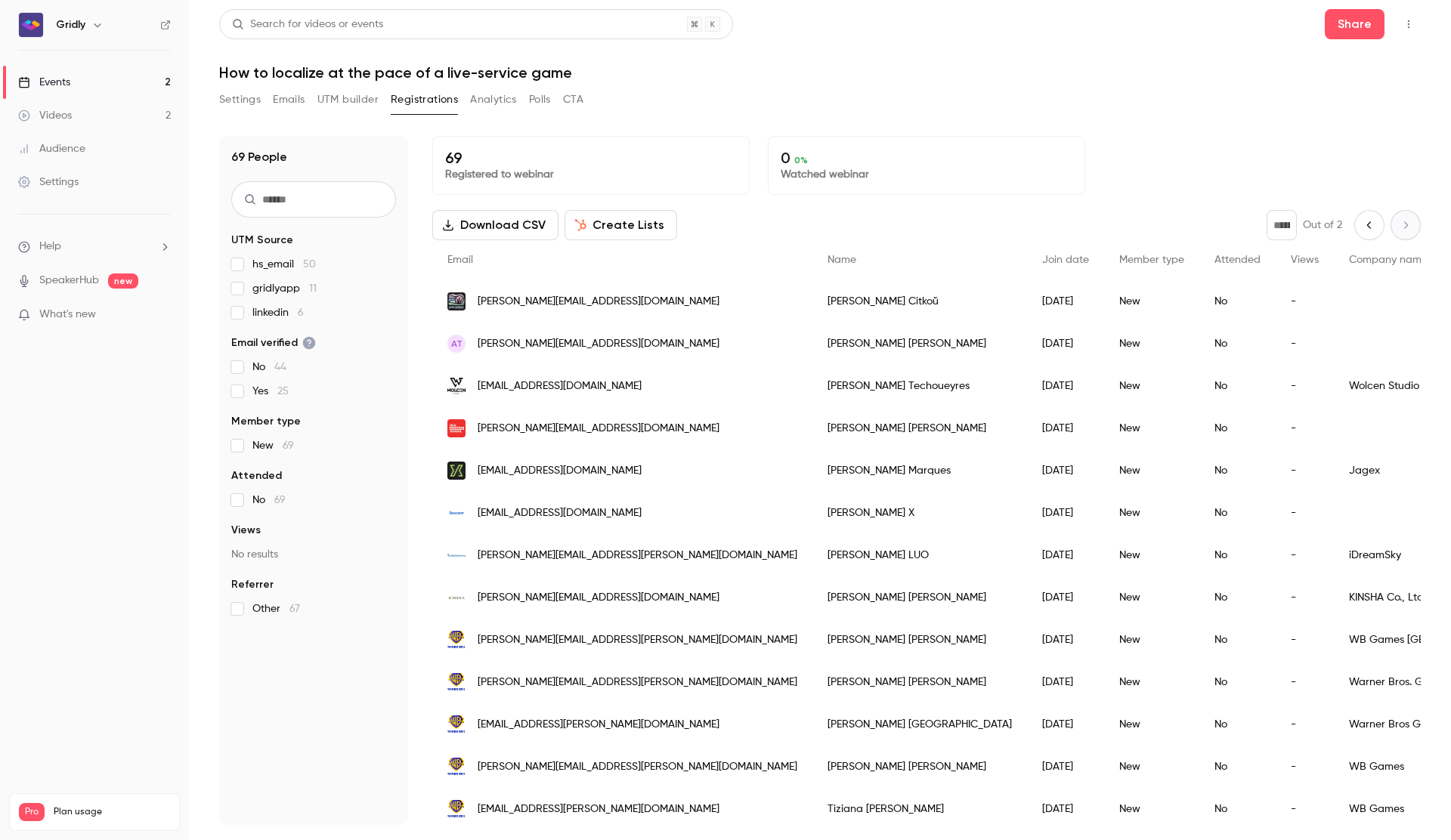
scroll to position [0, 0]
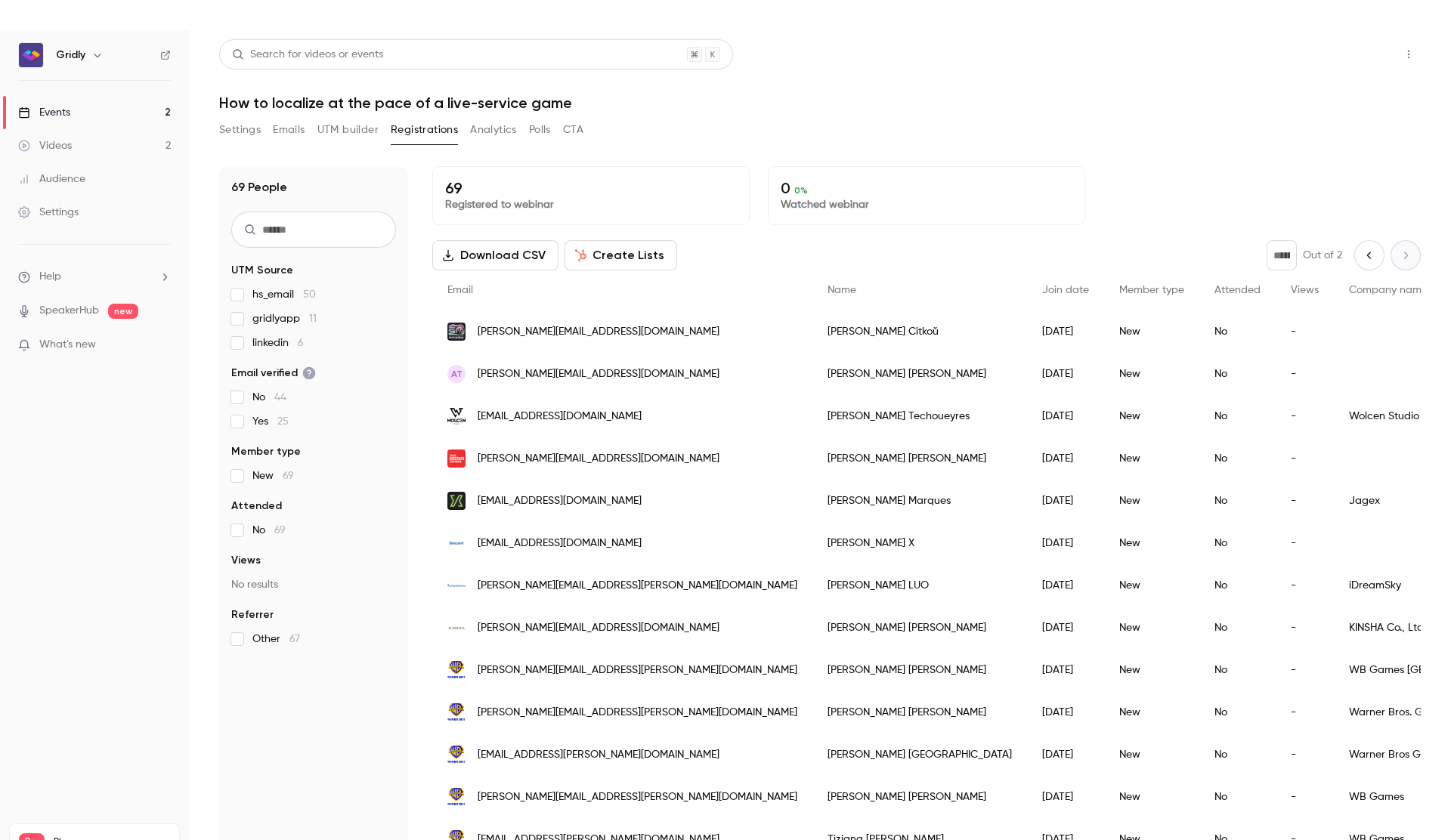
click at [1346, 54] on button "Share" at bounding box center [1354, 54] width 60 height 30
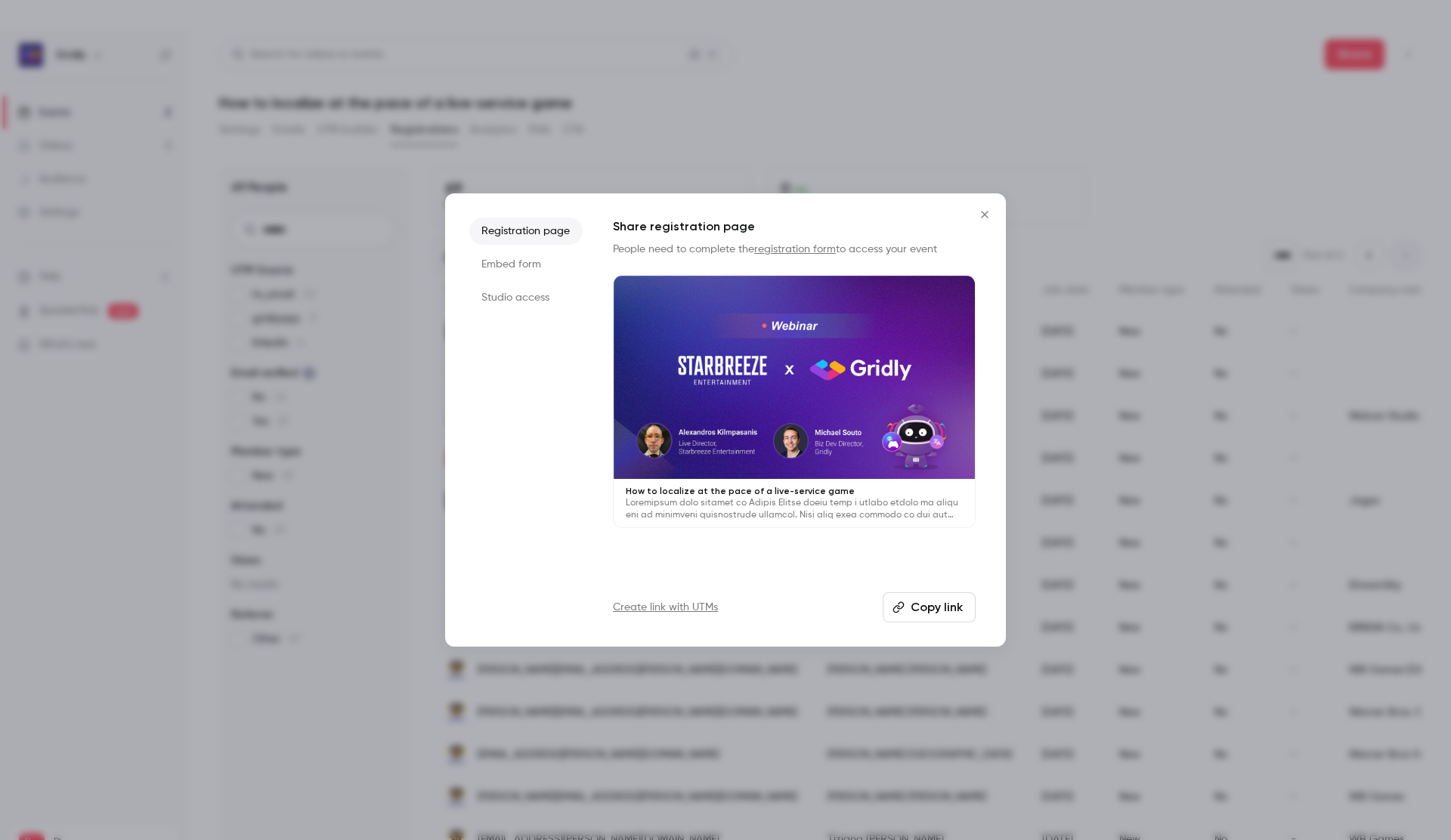
click at [794, 251] on link "registration form" at bounding box center [794, 249] width 82 height 11
click at [796, 250] on link "registration form" at bounding box center [794, 249] width 82 height 11
click at [989, 211] on icon "Close" at bounding box center [984, 214] width 18 height 12
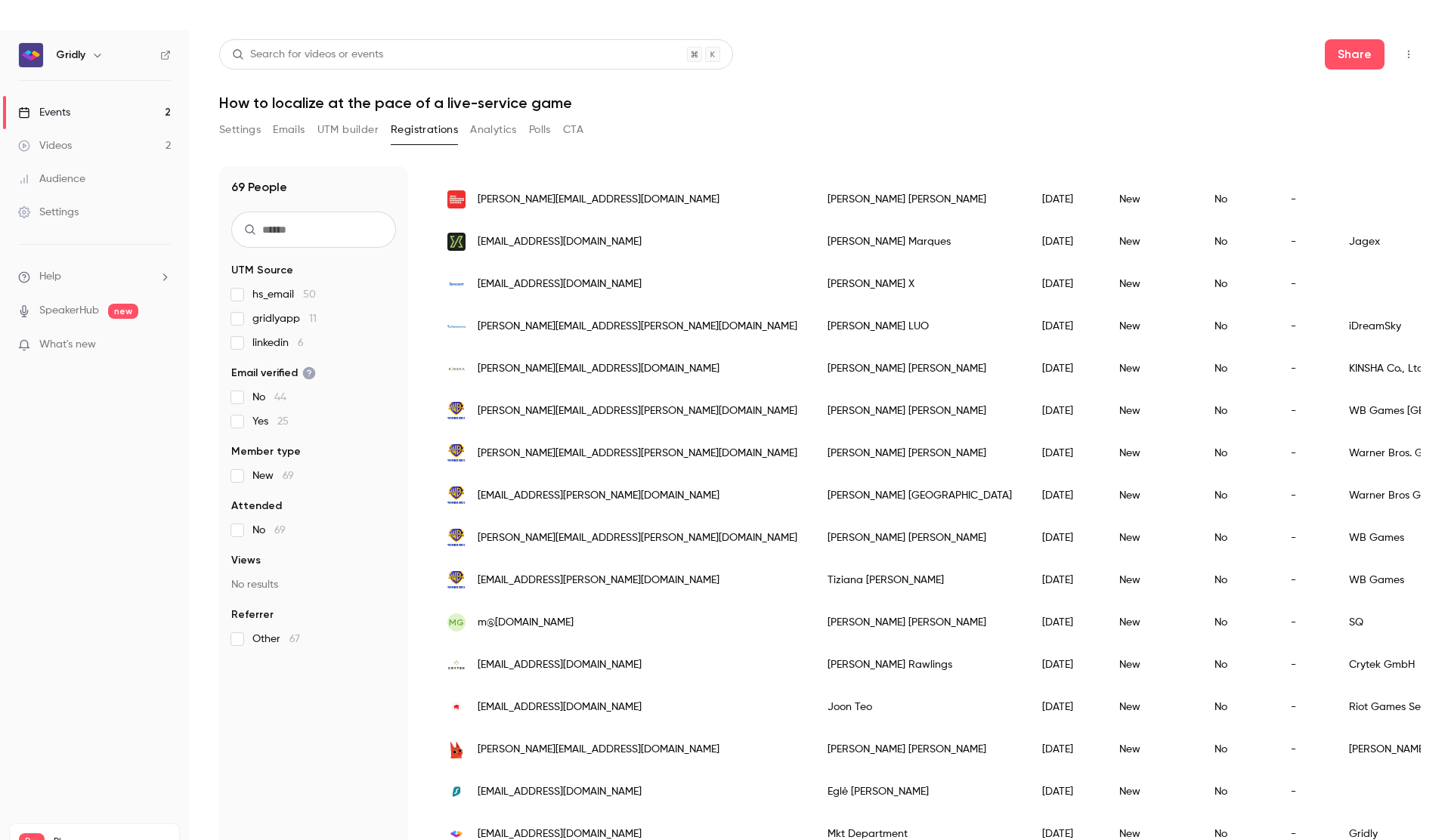
scroll to position [30, 0]
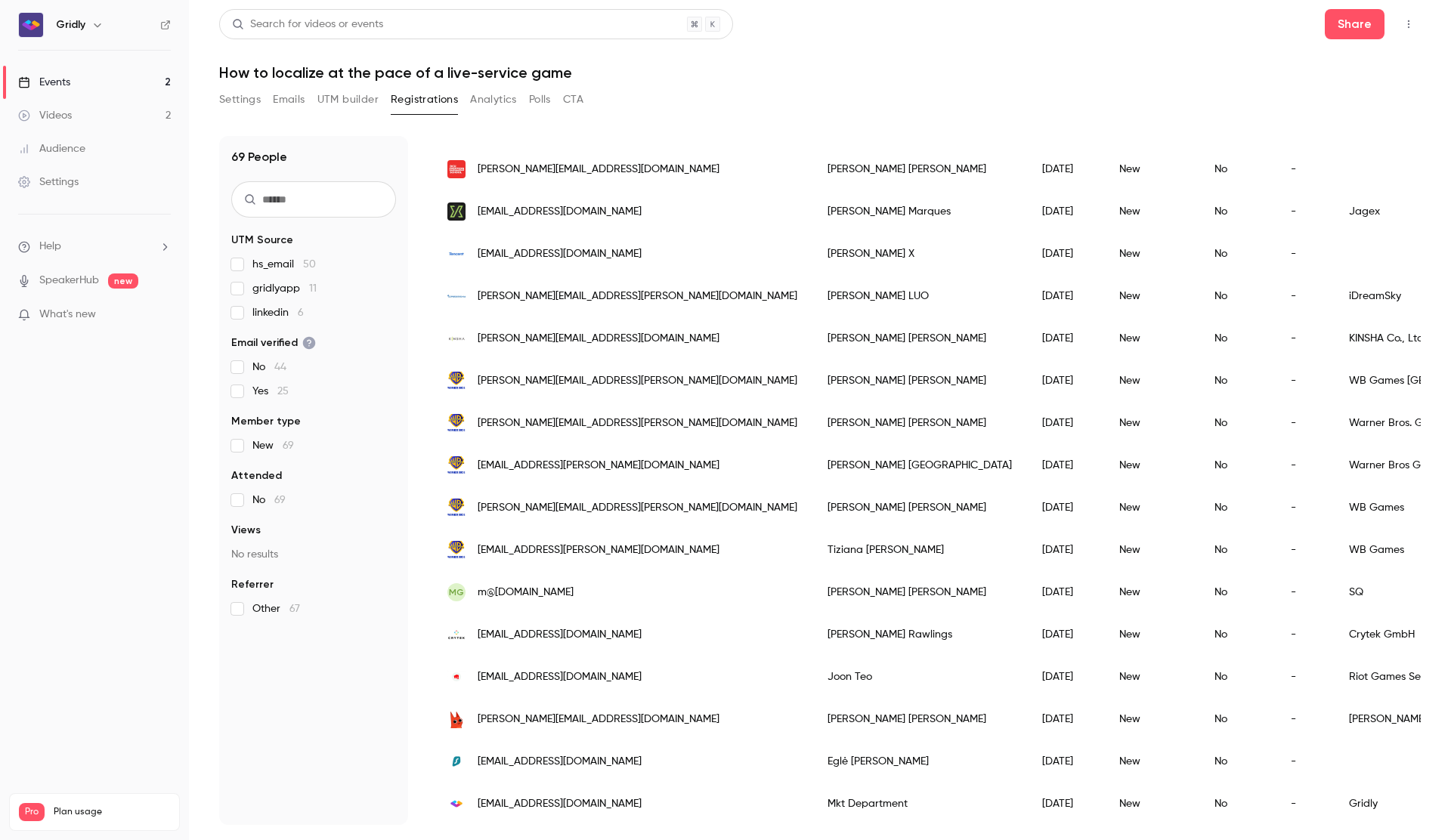
click at [812, 800] on div "Mkt Department" at bounding box center [919, 804] width 214 height 42
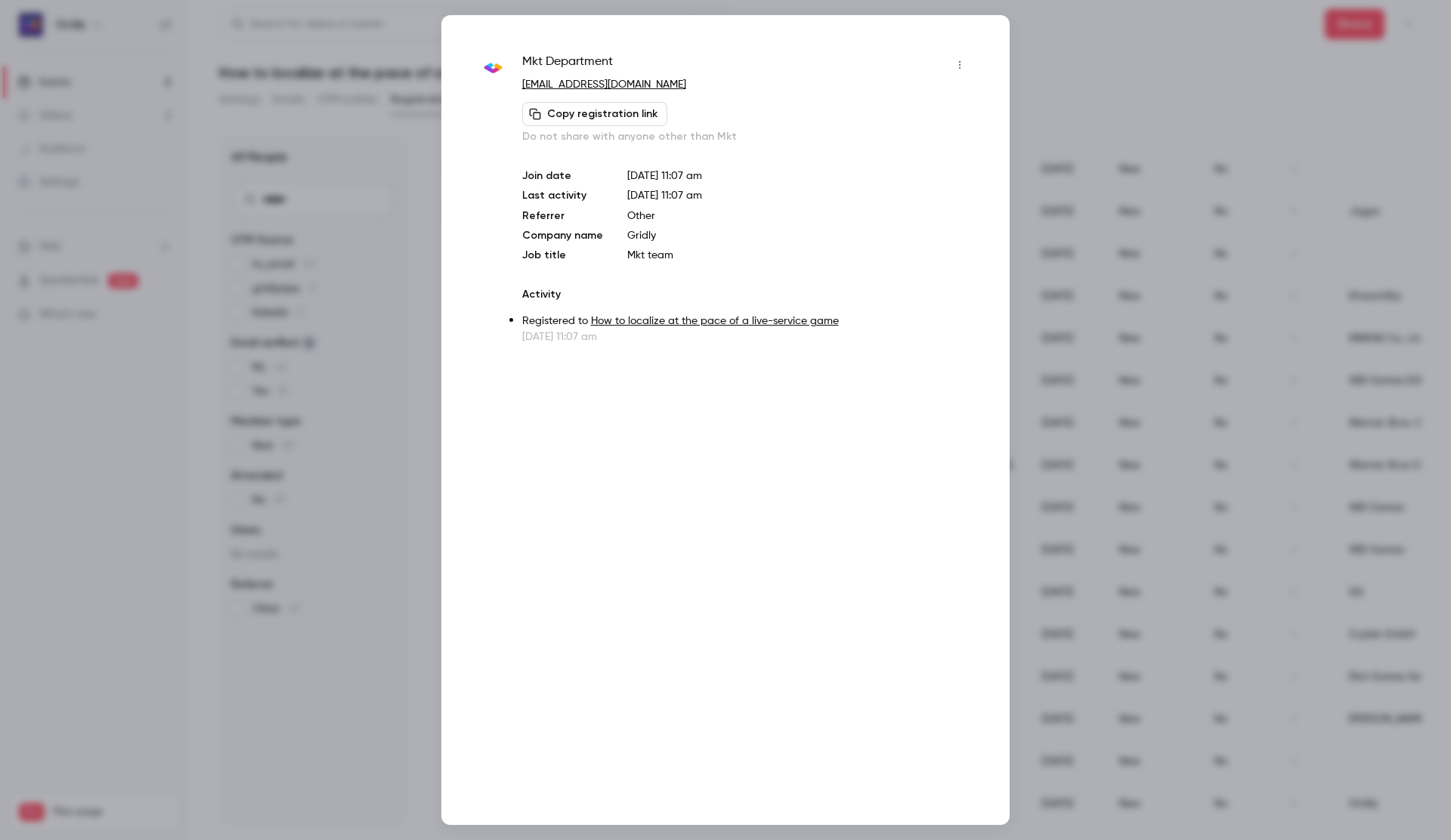
click at [614, 115] on button "Copy registration link" at bounding box center [594, 114] width 145 height 24
click at [1126, 119] on div at bounding box center [726, 420] width 1451 height 840
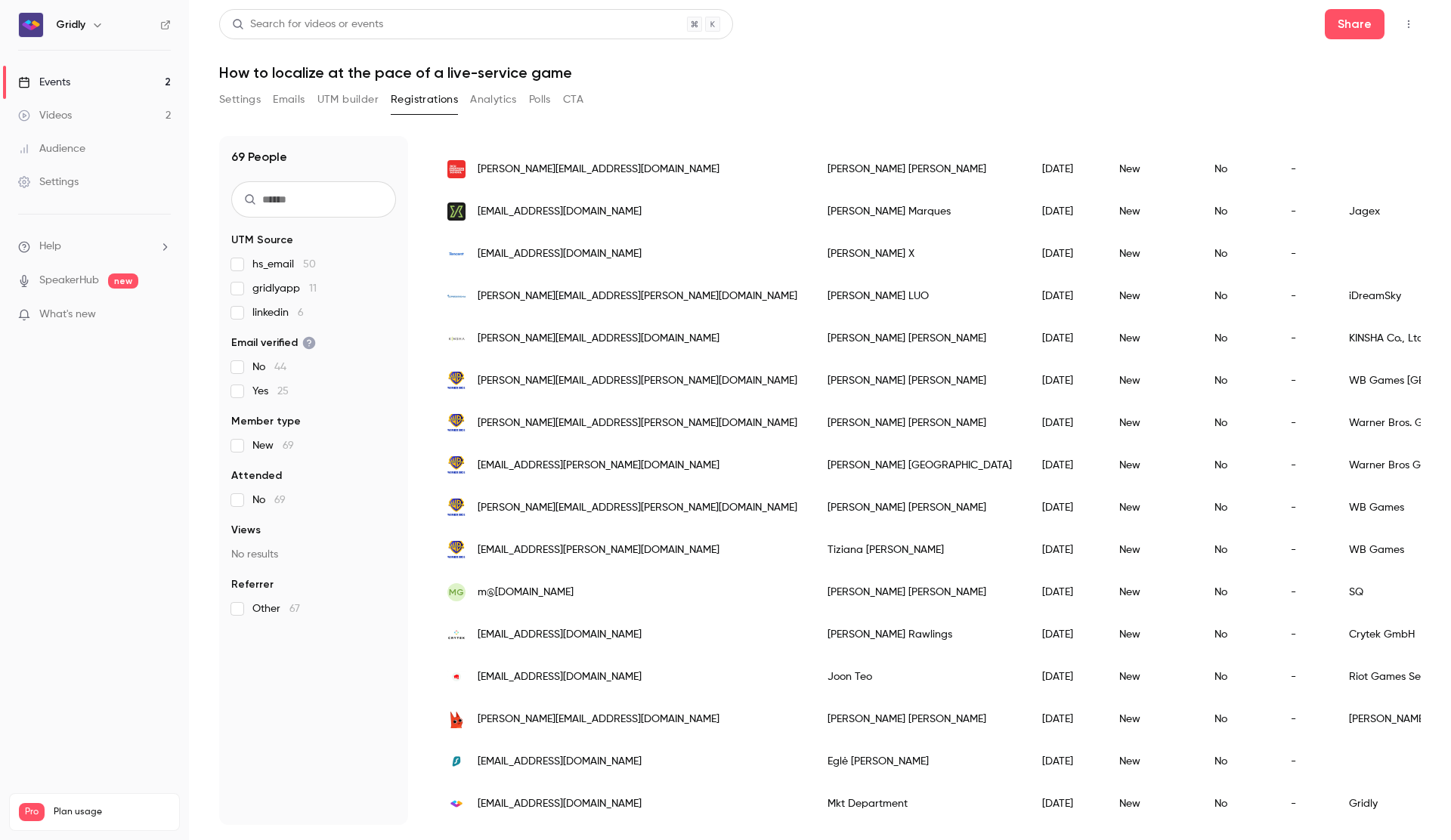
drag, startPoint x: 237, startPoint y: 98, endPoint x: 258, endPoint y: 135, distance: 42.5
click at [237, 98] on button "Settings" at bounding box center [239, 100] width 41 height 24
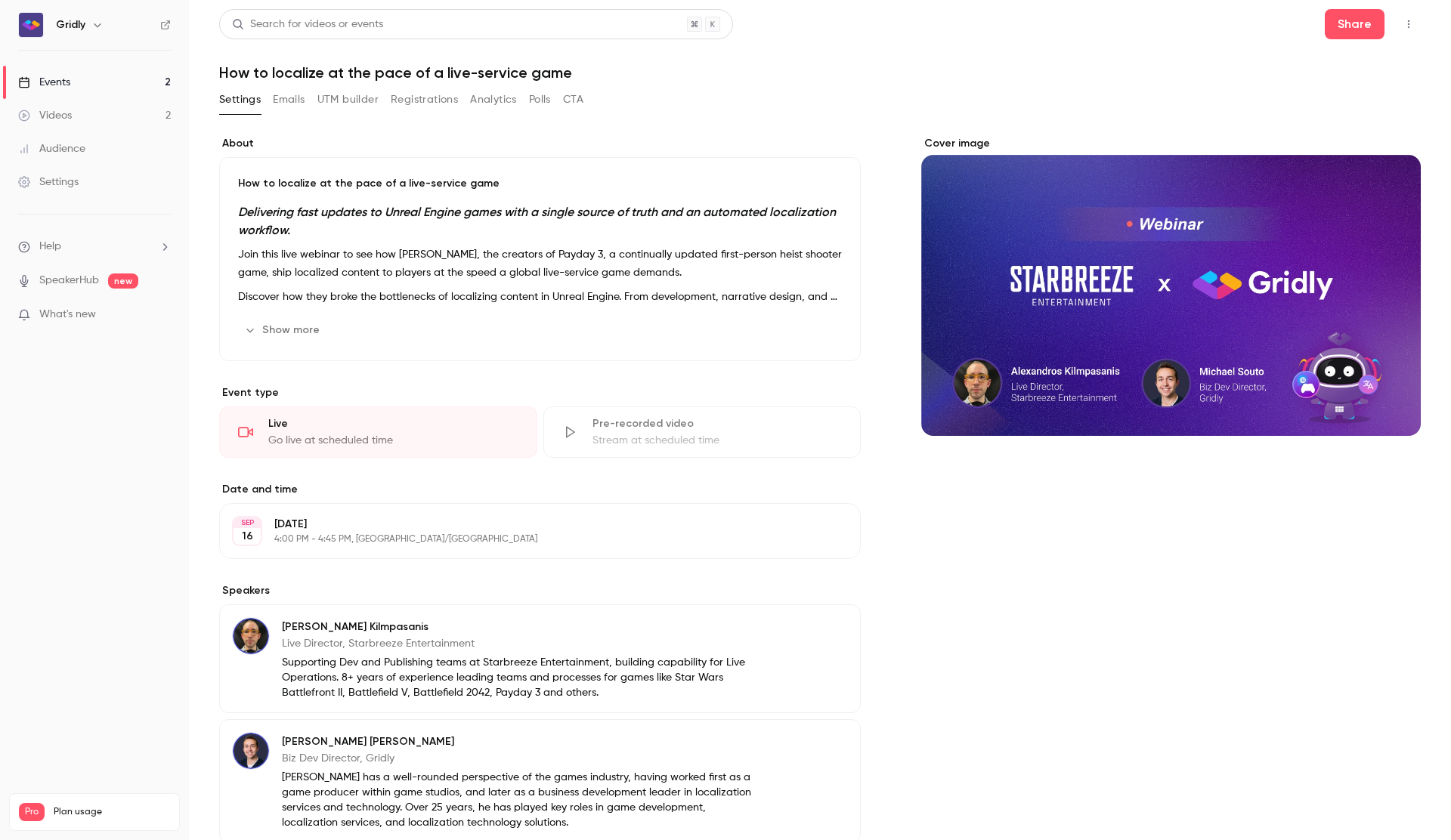
click at [1328, 242] on div "Cover image" at bounding box center [1170, 286] width 499 height 300
click at [0, 0] on input "Cover image" at bounding box center [0, 0] width 0 height 0
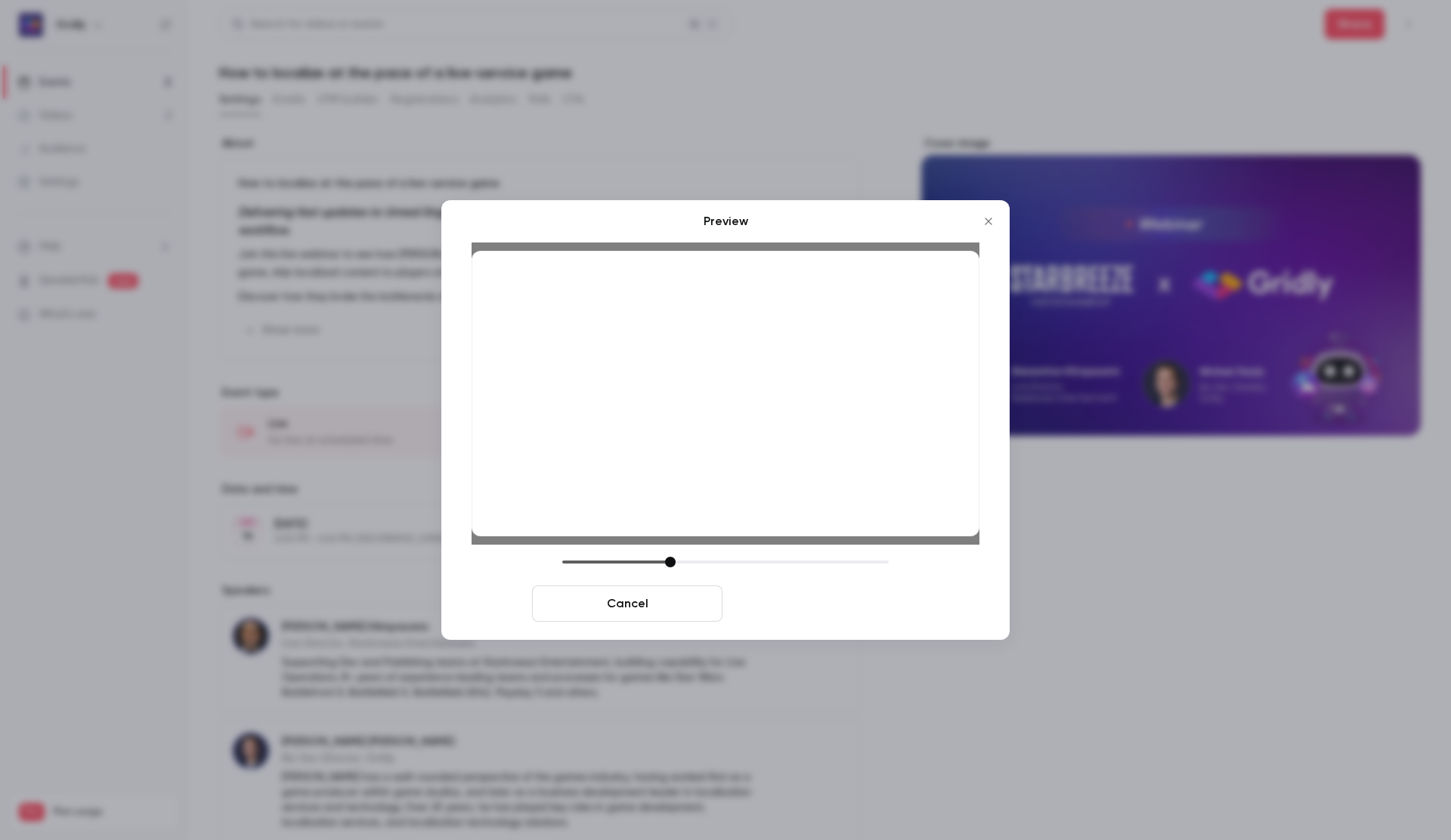
click at [843, 601] on button "Save cover" at bounding box center [823, 604] width 191 height 37
